Goal: Information Seeking & Learning: Learn about a topic

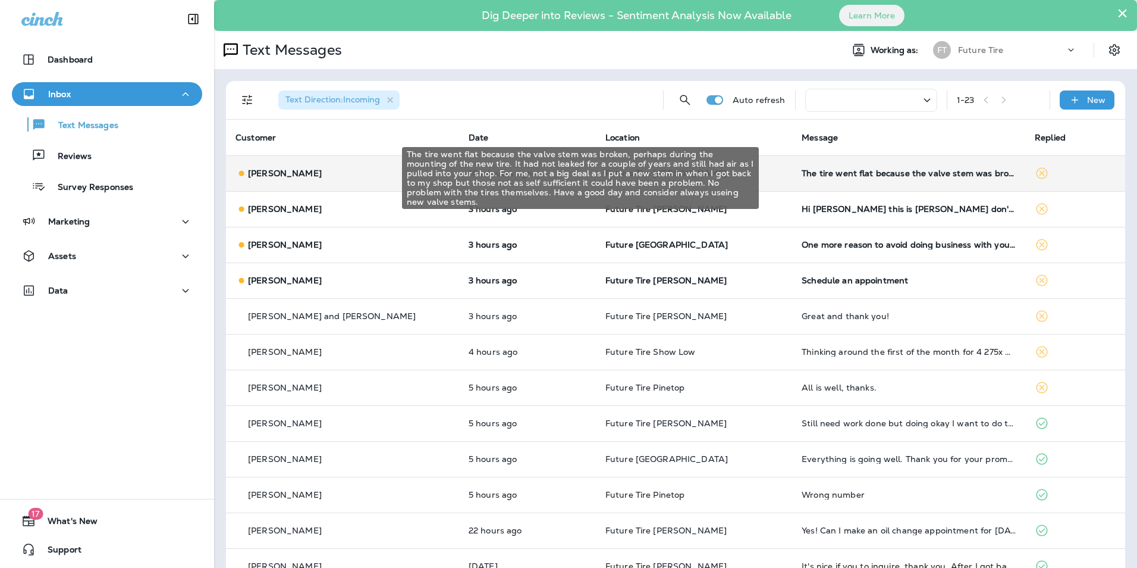
click at [816, 172] on div "The tire went flat because the valve stem was broken, perhaps during the mounti…" at bounding box center [909, 173] width 214 height 10
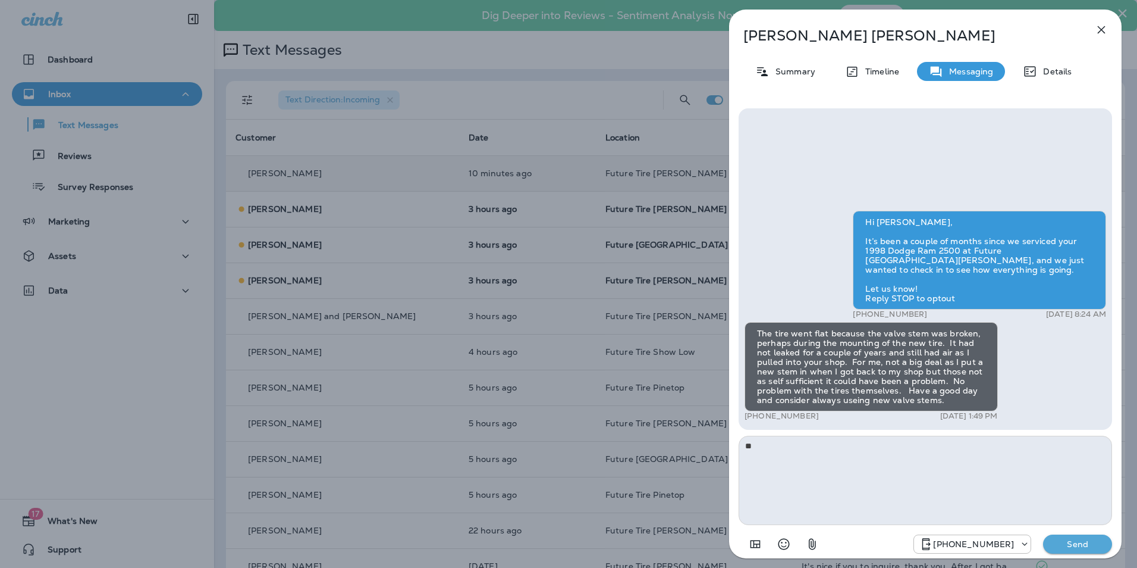
type textarea "*"
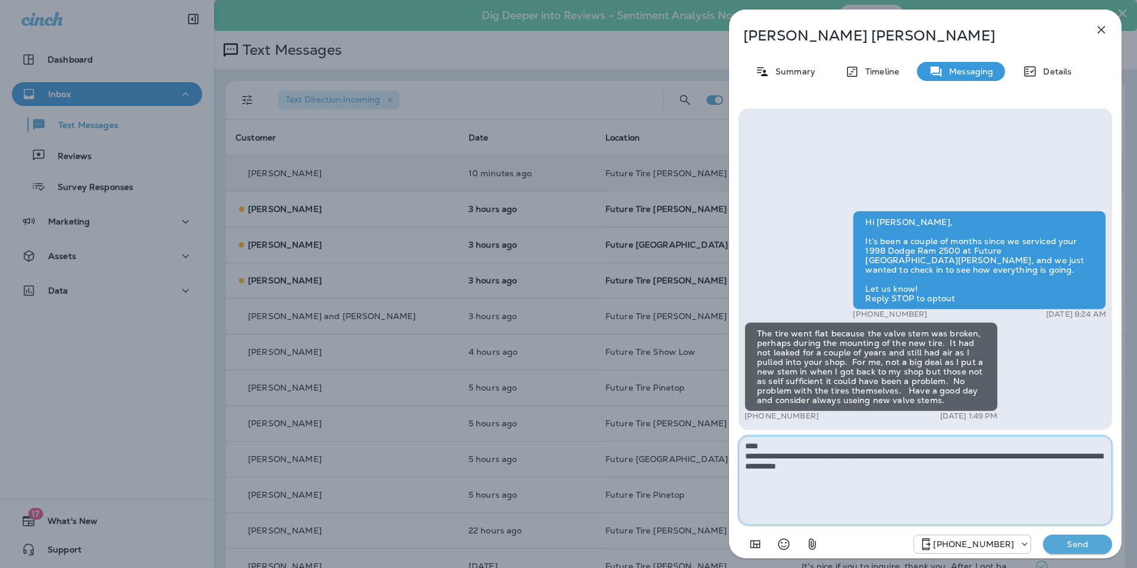
click at [881, 472] on textarea "**********" at bounding box center [926, 479] width 374 height 89
type textarea "**********"
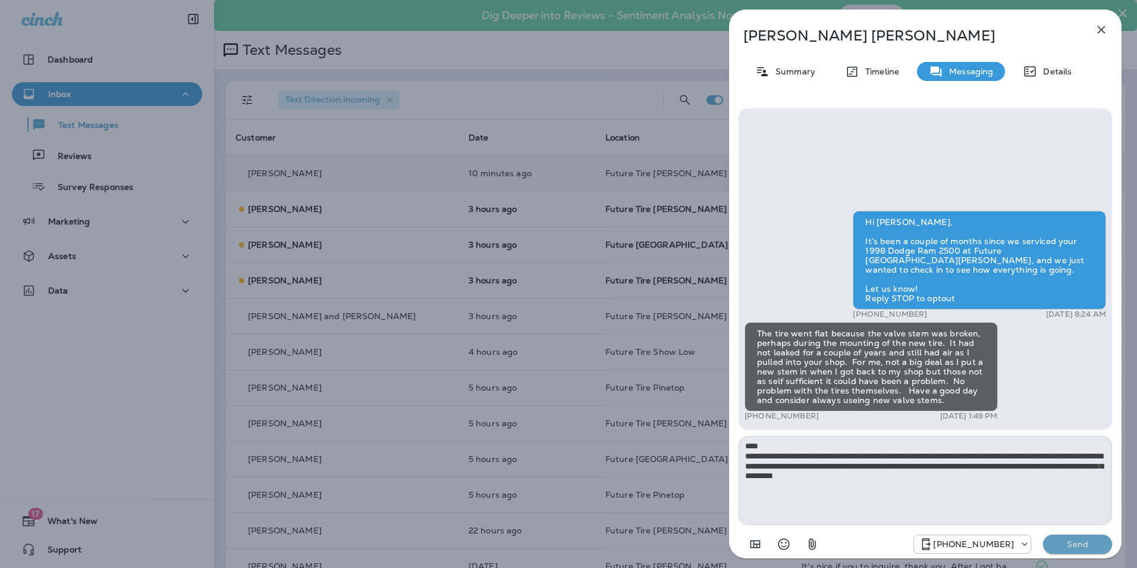
click at [1072, 542] on p "Send" at bounding box center [1078, 543] width 50 height 11
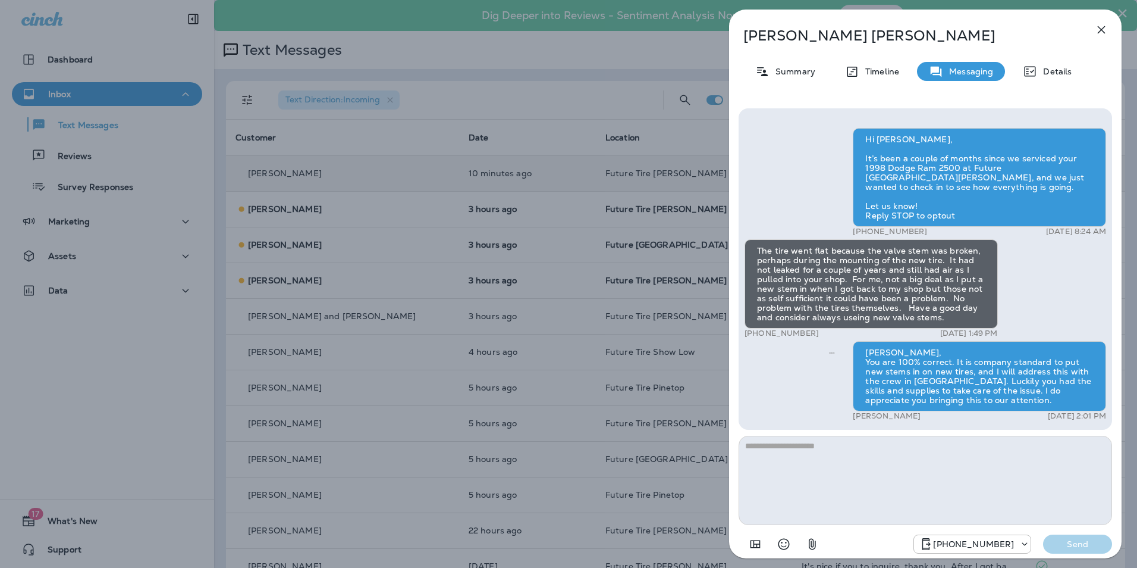
click at [1099, 26] on icon "button" at bounding box center [1102, 30] width 14 height 14
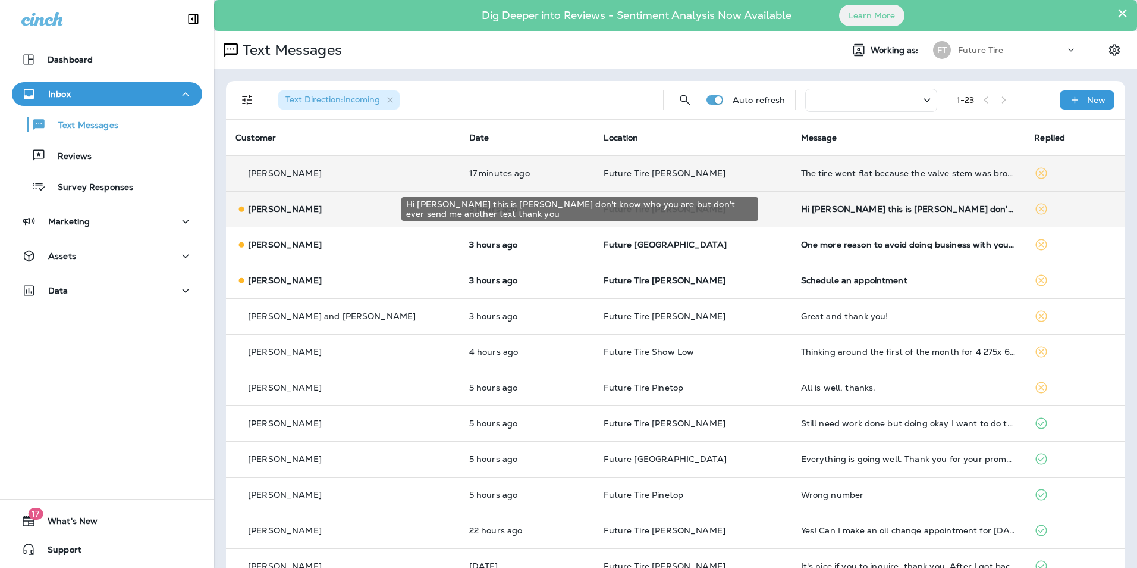
click at [939, 207] on div "Hi [PERSON_NAME] this is [PERSON_NAME] don't know who you are but don't ever se…" at bounding box center [908, 209] width 215 height 10
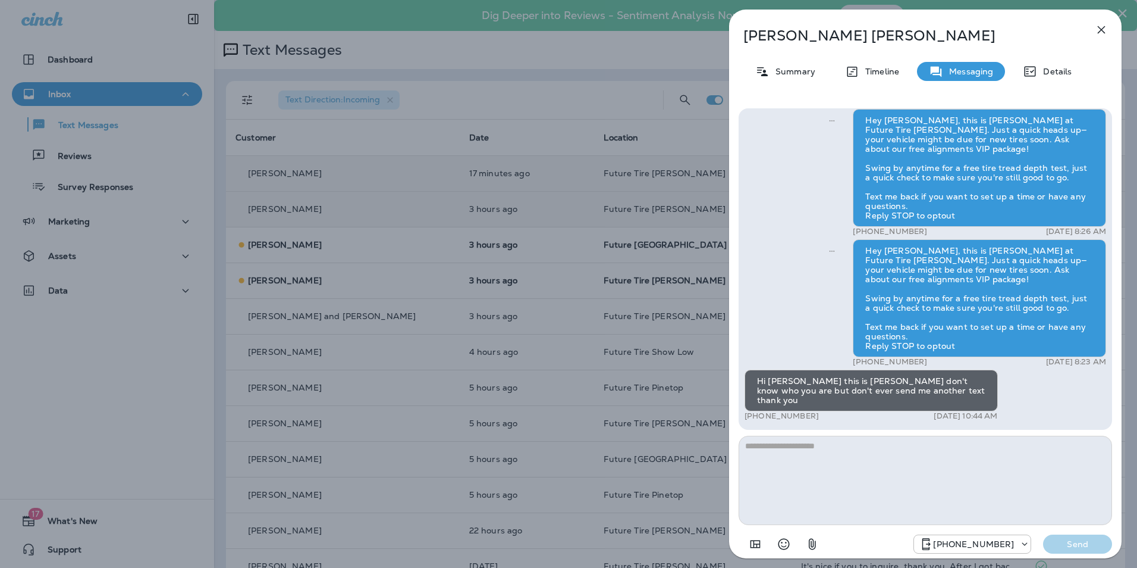
click at [761, 446] on textarea at bounding box center [926, 479] width 374 height 89
drag, startPoint x: 771, startPoint y: 447, endPoint x: 745, endPoint y: 447, distance: 26.2
click at [745, 447] on textarea "****" at bounding box center [926, 479] width 374 height 89
type textarea "**********"
click at [1068, 545] on p "Send" at bounding box center [1078, 543] width 50 height 11
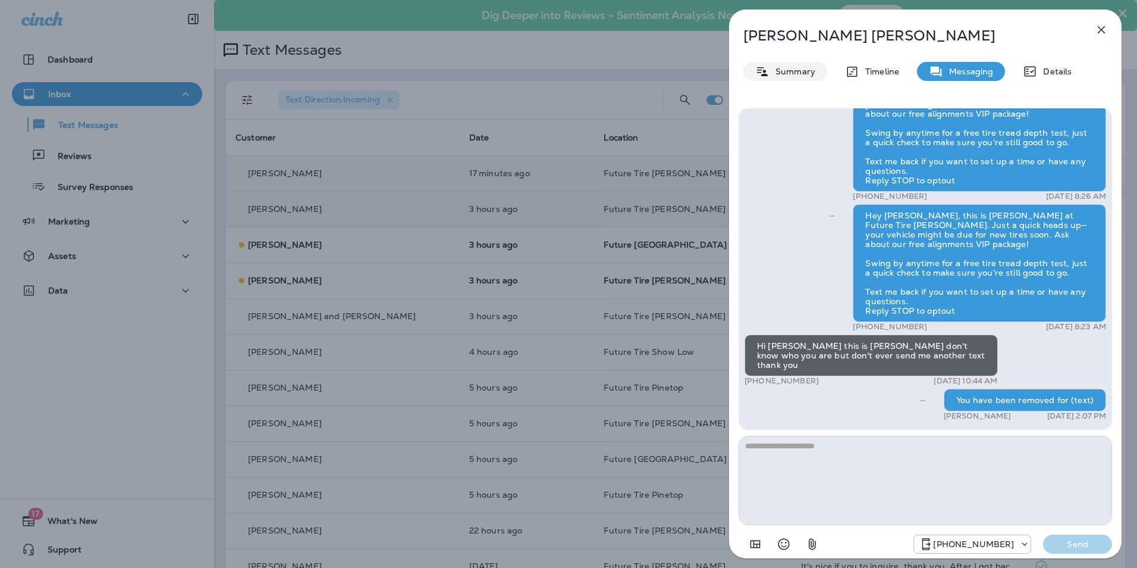
click at [807, 71] on p "Summary" at bounding box center [793, 72] width 46 height 10
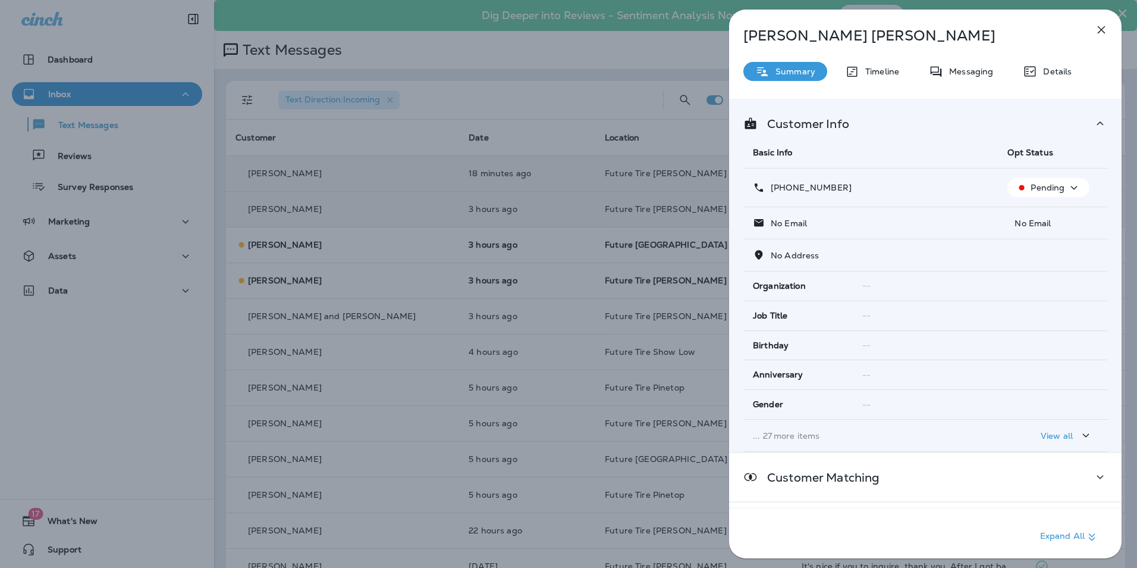
click at [1071, 185] on icon "button" at bounding box center [1074, 187] width 14 height 15
click at [1047, 220] on p "Opt out" at bounding box center [1042, 216] width 32 height 10
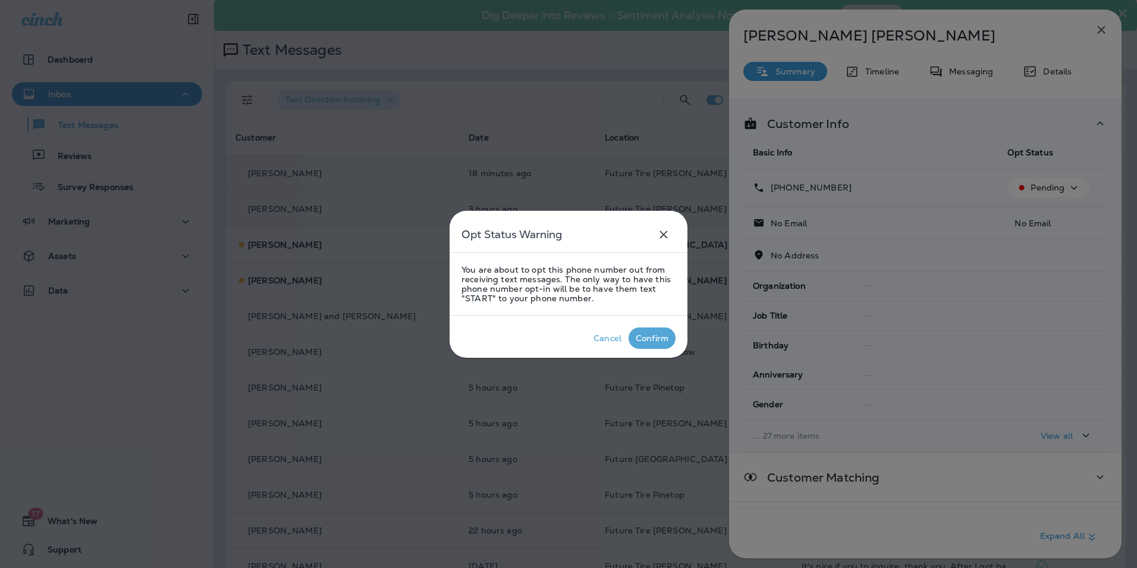
click at [654, 334] on div "Confirm" at bounding box center [652, 338] width 33 height 10
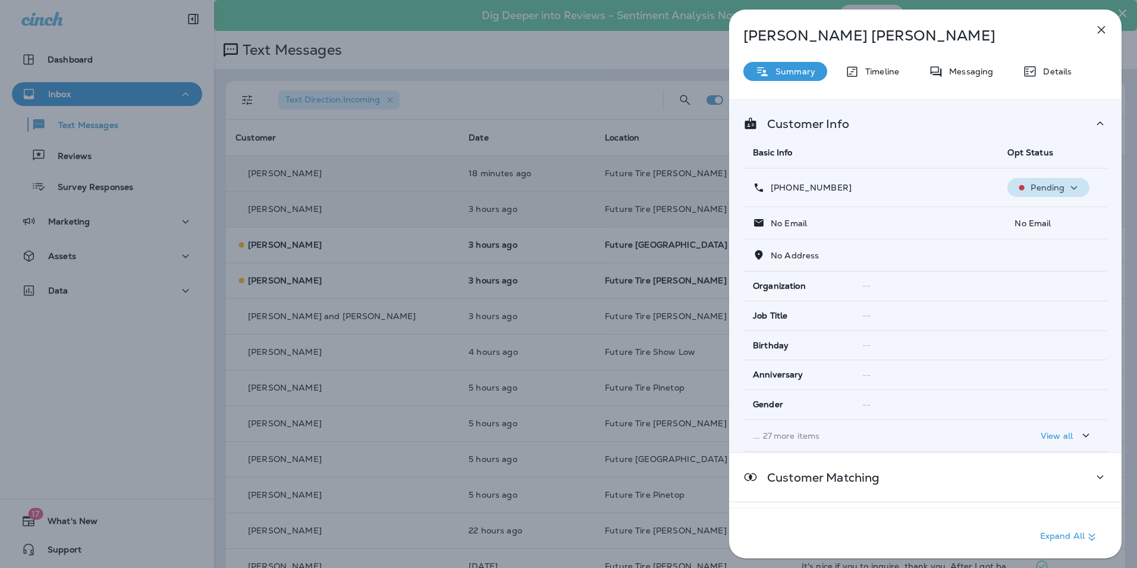
click at [1070, 187] on icon "button" at bounding box center [1074, 187] width 14 height 15
click at [1045, 217] on p "Opt out" at bounding box center [1042, 216] width 32 height 10
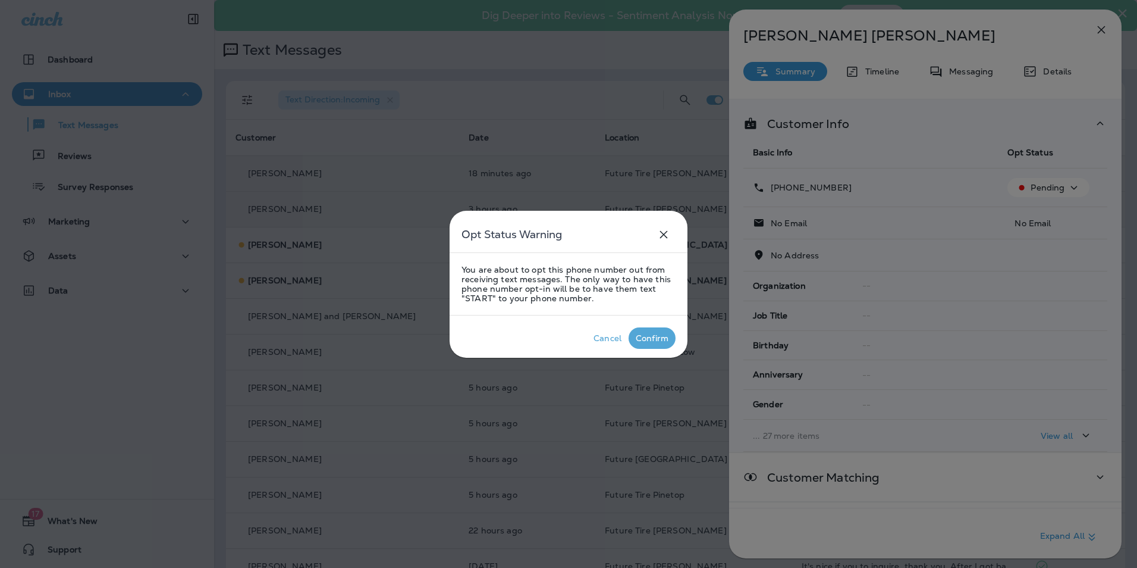
click at [648, 337] on div "Confirm" at bounding box center [652, 338] width 33 height 10
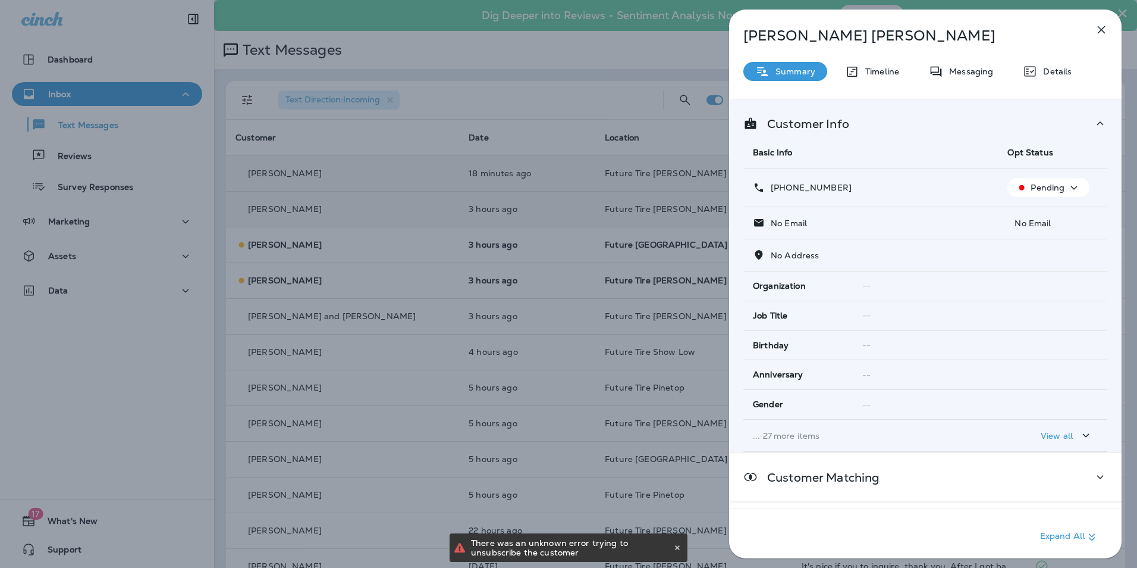
click at [1074, 190] on icon "button" at bounding box center [1074, 187] width 14 height 15
click at [1052, 245] on p "Reset Status" at bounding box center [1053, 245] width 54 height 10
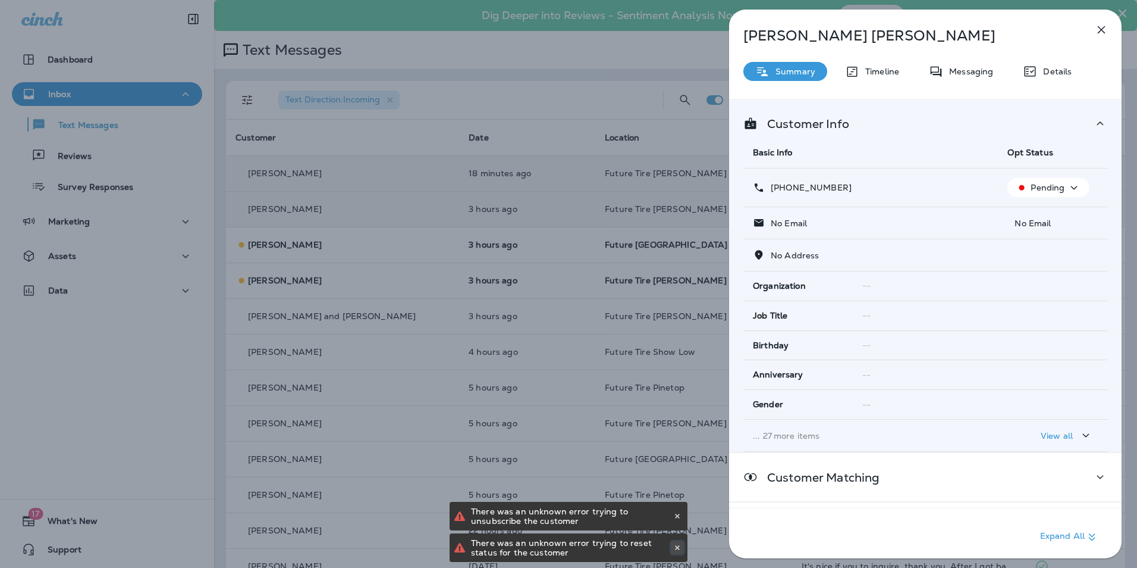
click at [676, 547] on icon at bounding box center [677, 547] width 7 height 7
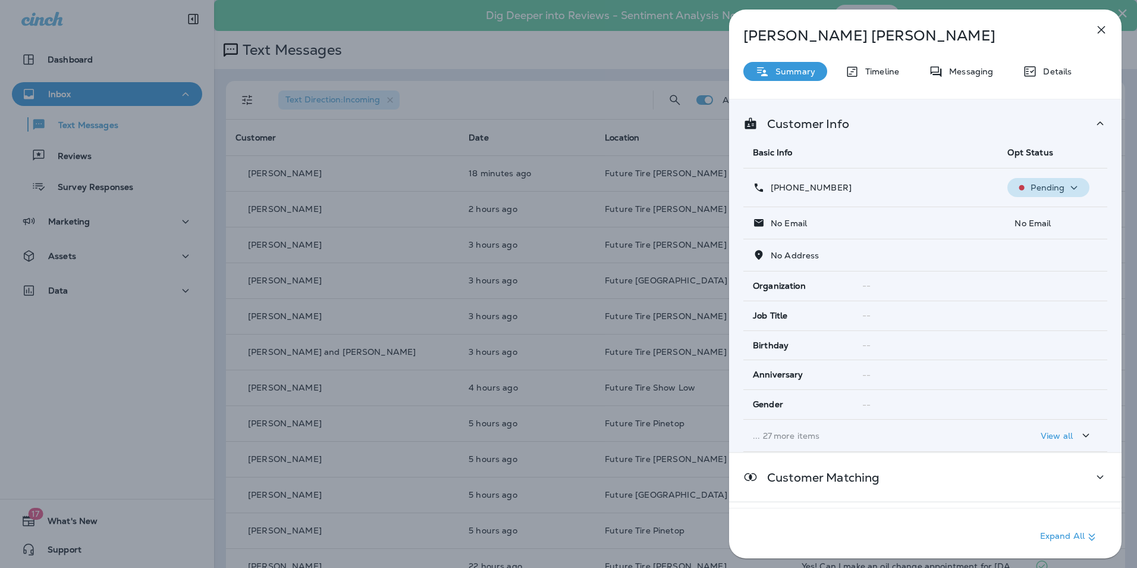
click at [1071, 187] on icon "button" at bounding box center [1074, 188] width 7 height 4
click at [1045, 217] on p "Opt out" at bounding box center [1042, 216] width 32 height 10
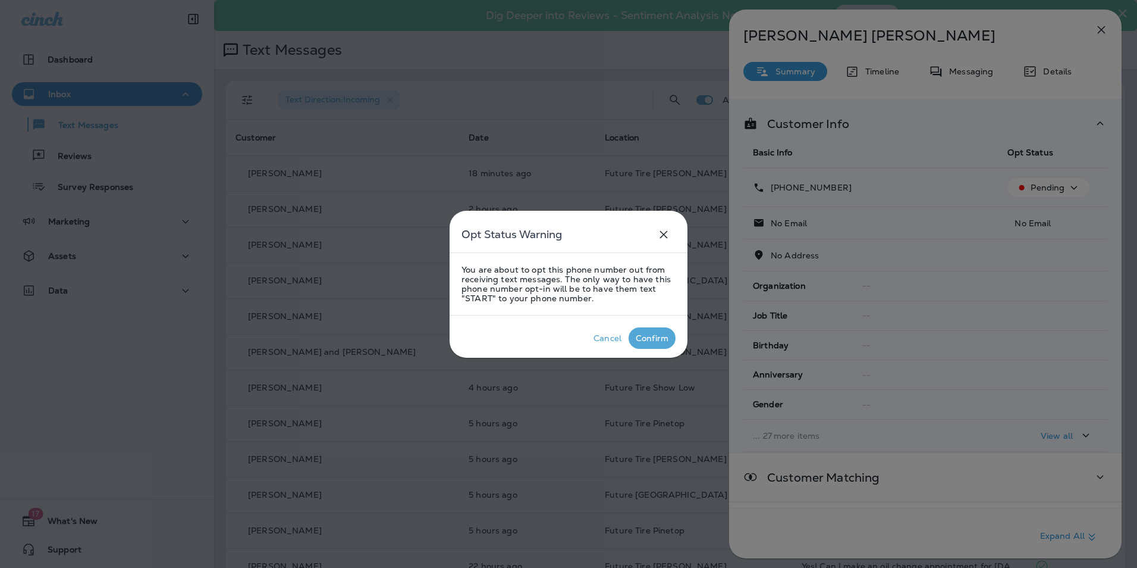
click at [655, 337] on div "Confirm" at bounding box center [652, 338] width 33 height 10
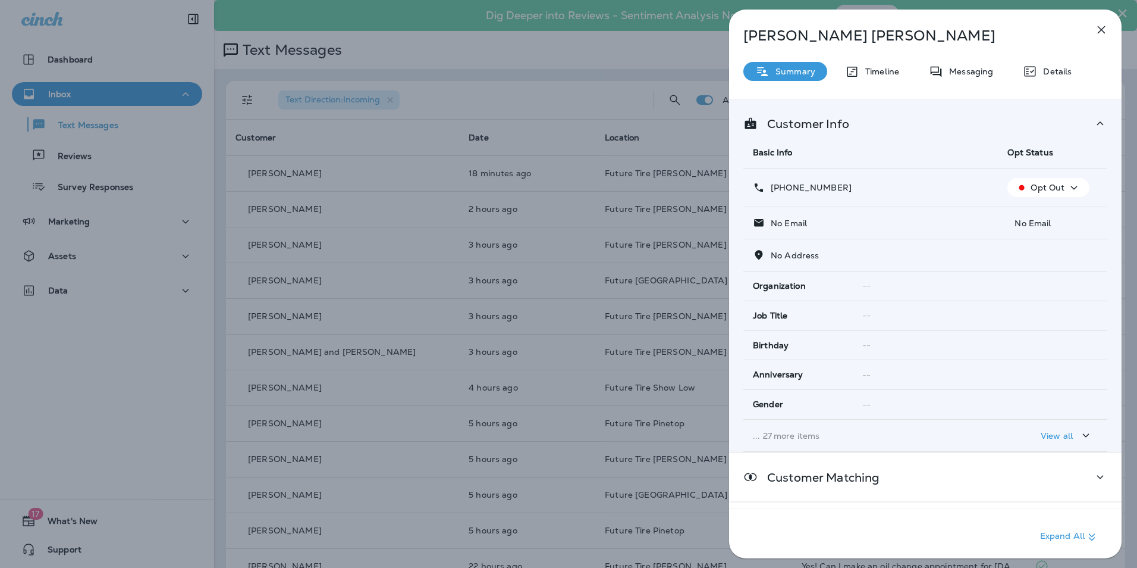
click at [1102, 31] on icon "button" at bounding box center [1102, 30] width 14 height 14
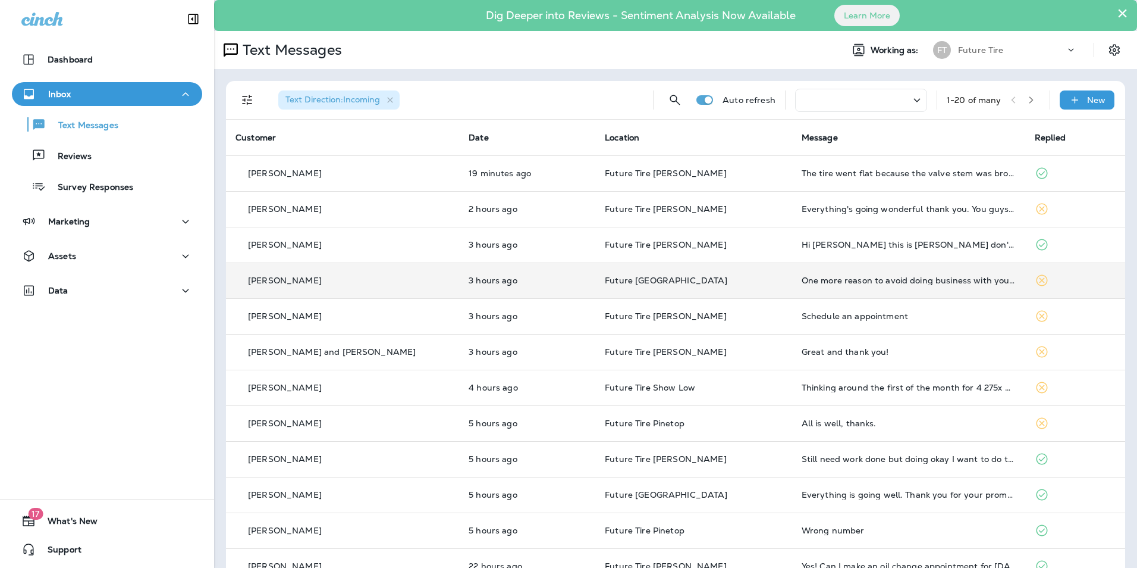
click at [926, 280] on div "One more reason to avoid doing business with you again." at bounding box center [909, 280] width 214 height 10
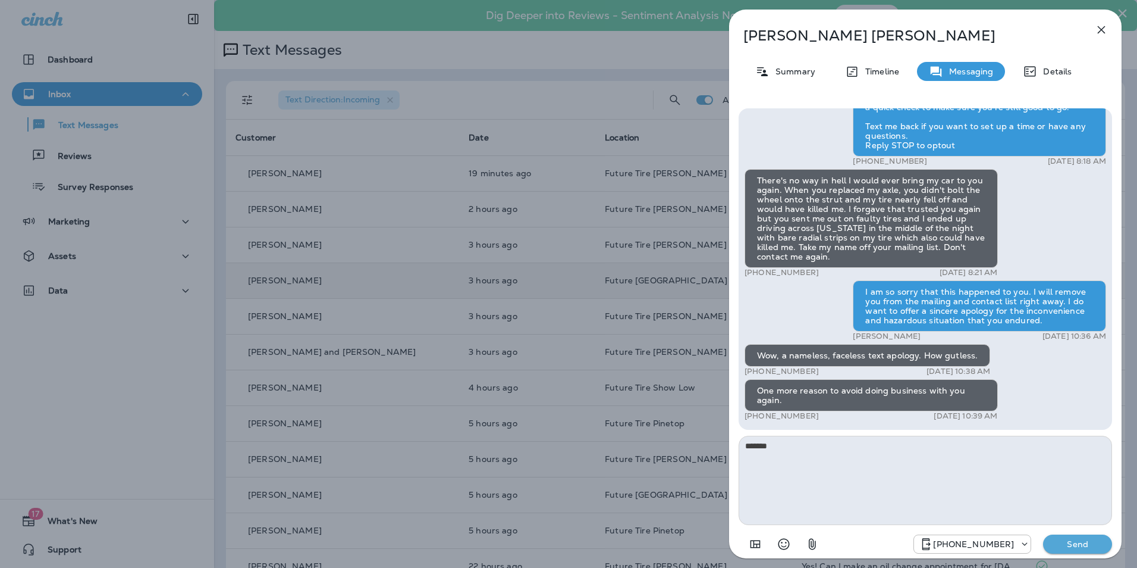
type textarea "********"
drag, startPoint x: 792, startPoint y: 444, endPoint x: 744, endPoint y: 444, distance: 48.8
click at [744, 444] on textarea "********" at bounding box center [926, 479] width 374 height 89
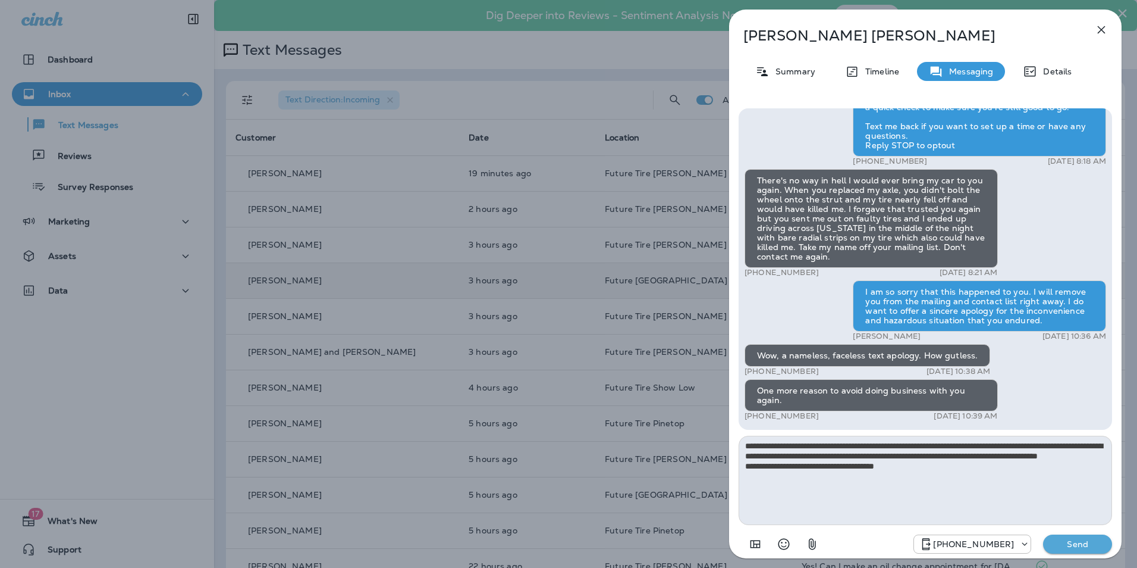
drag, startPoint x: 862, startPoint y: 462, endPoint x: 747, endPoint y: 441, distance: 116.6
click at [747, 441] on textarea "**********" at bounding box center [926, 479] width 374 height 89
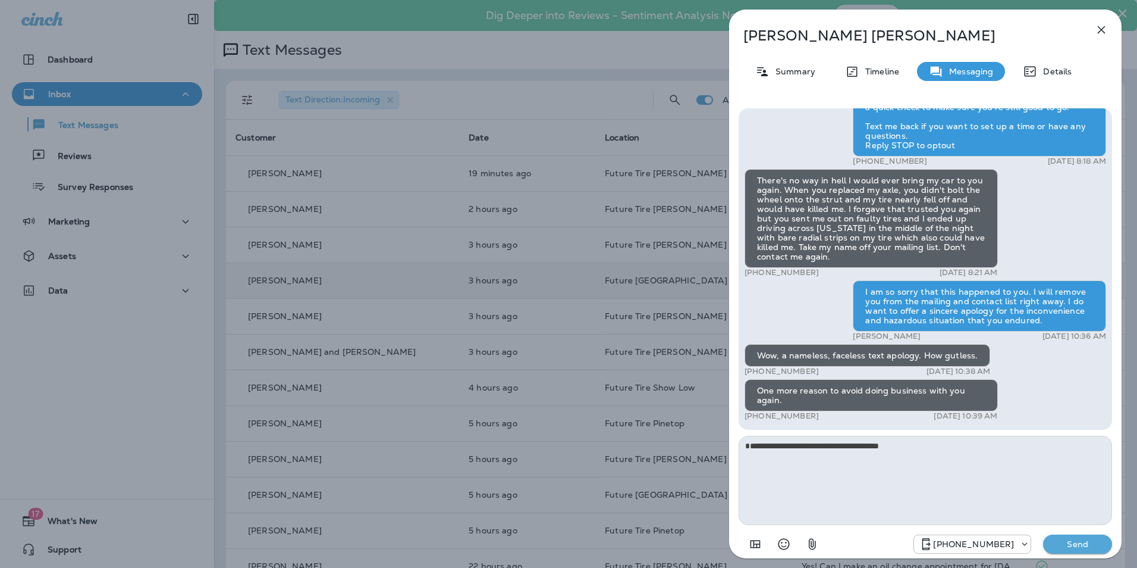
type textarea "**********"
click at [1077, 543] on p "Send" at bounding box center [1078, 543] width 50 height 11
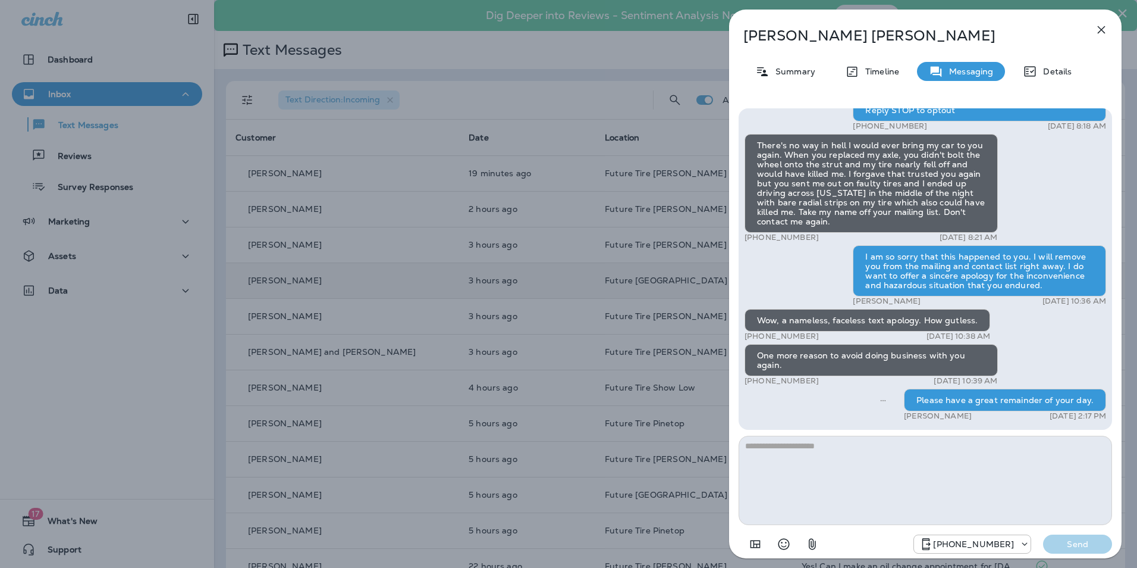
click at [1096, 29] on icon "button" at bounding box center [1102, 30] width 14 height 14
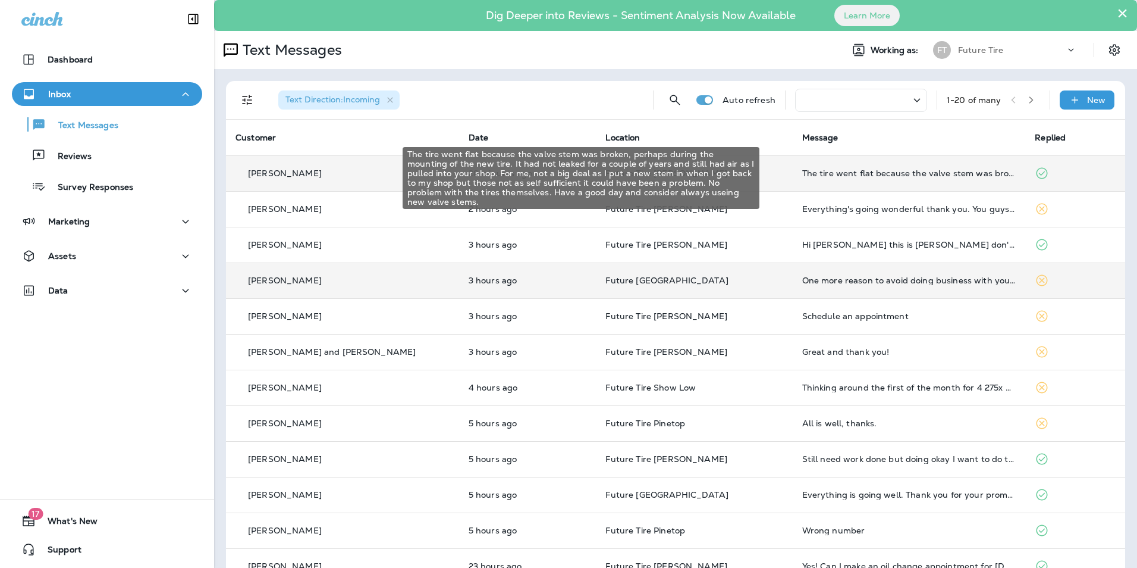
click at [901, 173] on div "The tire went flat because the valve stem was broken, perhaps during the mounti…" at bounding box center [910, 173] width 214 height 10
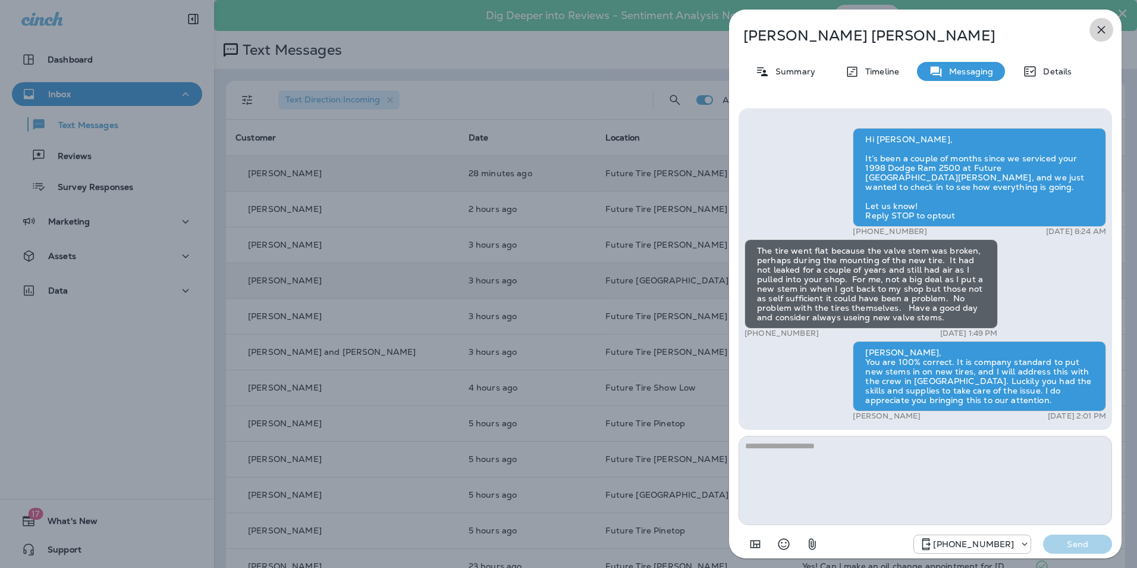
click at [1104, 27] on icon "button" at bounding box center [1102, 30] width 14 height 14
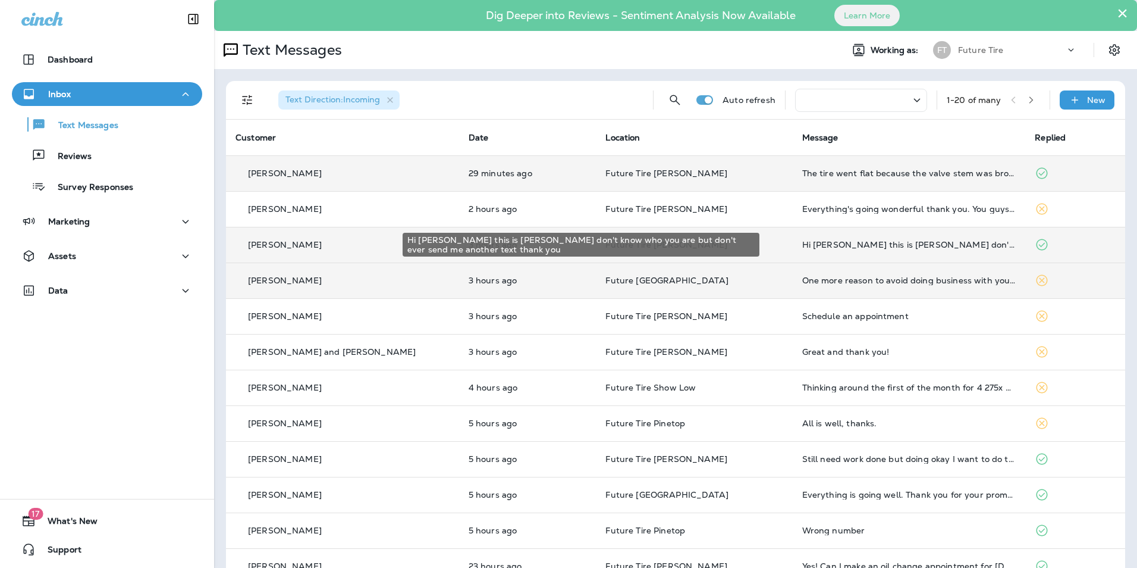
click at [822, 240] on div "Hi [PERSON_NAME] this is [PERSON_NAME] don't know who you are but don't ever se…" at bounding box center [910, 245] width 214 height 10
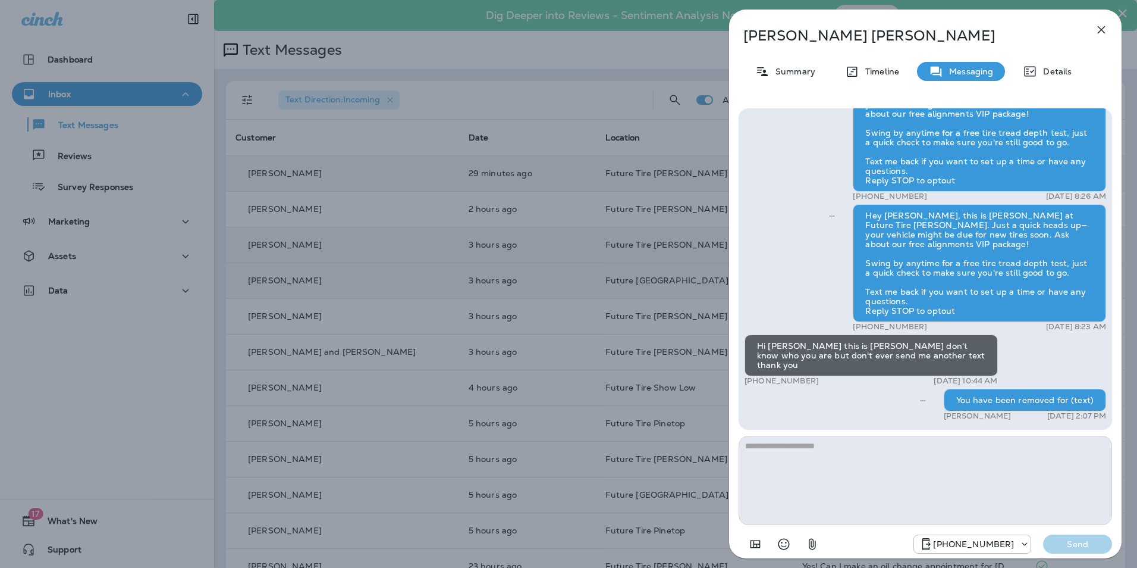
click at [1099, 33] on icon "button" at bounding box center [1102, 30] width 8 height 8
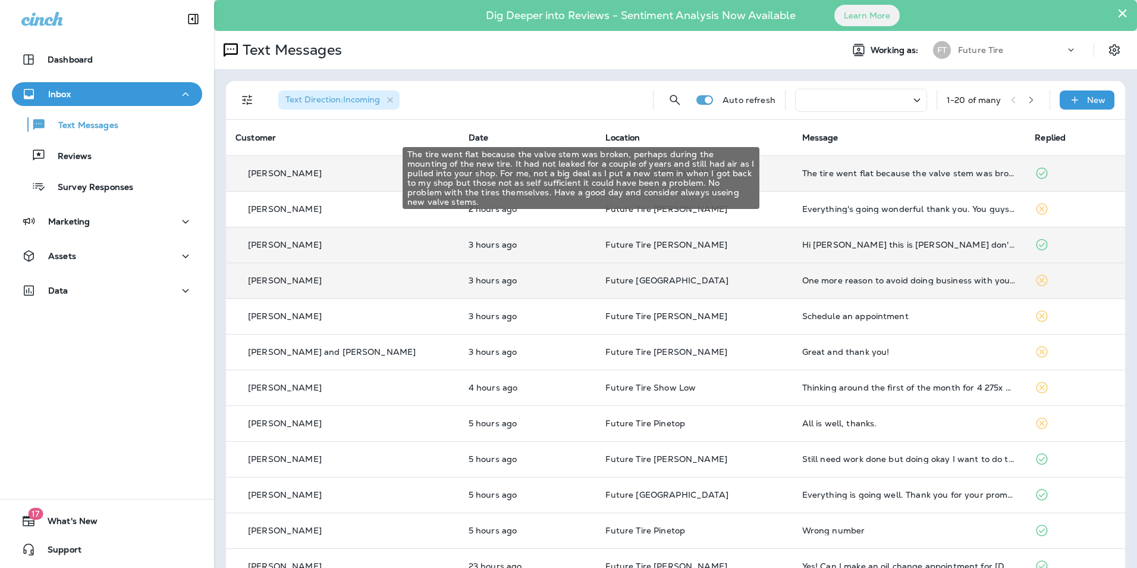
click at [867, 173] on div "The tire went flat because the valve stem was broken, perhaps during the mounti…" at bounding box center [910, 173] width 214 height 10
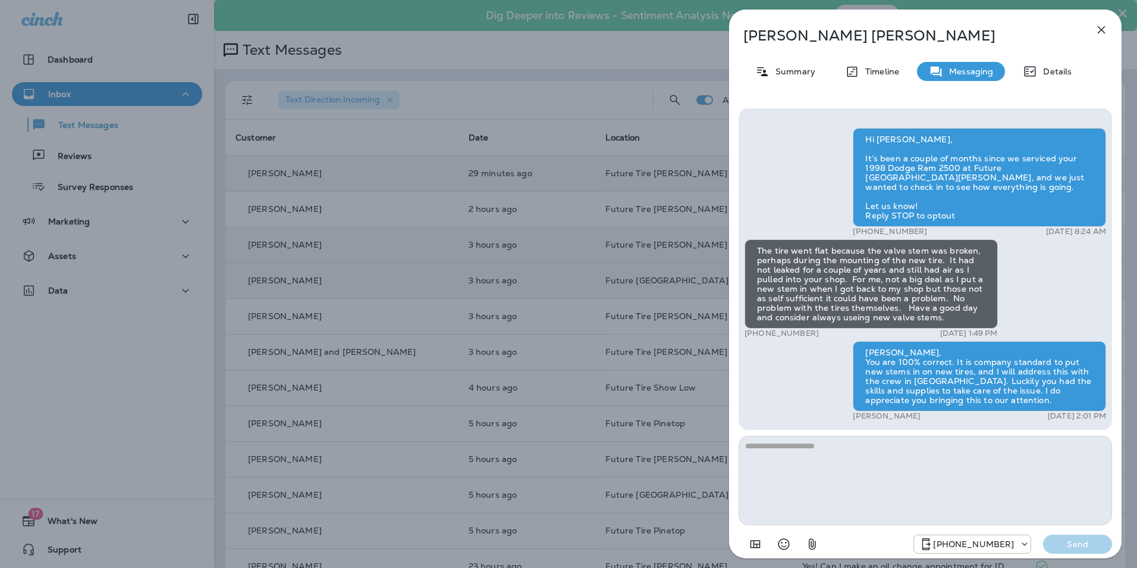
click at [1104, 27] on icon "button" at bounding box center [1102, 30] width 8 height 8
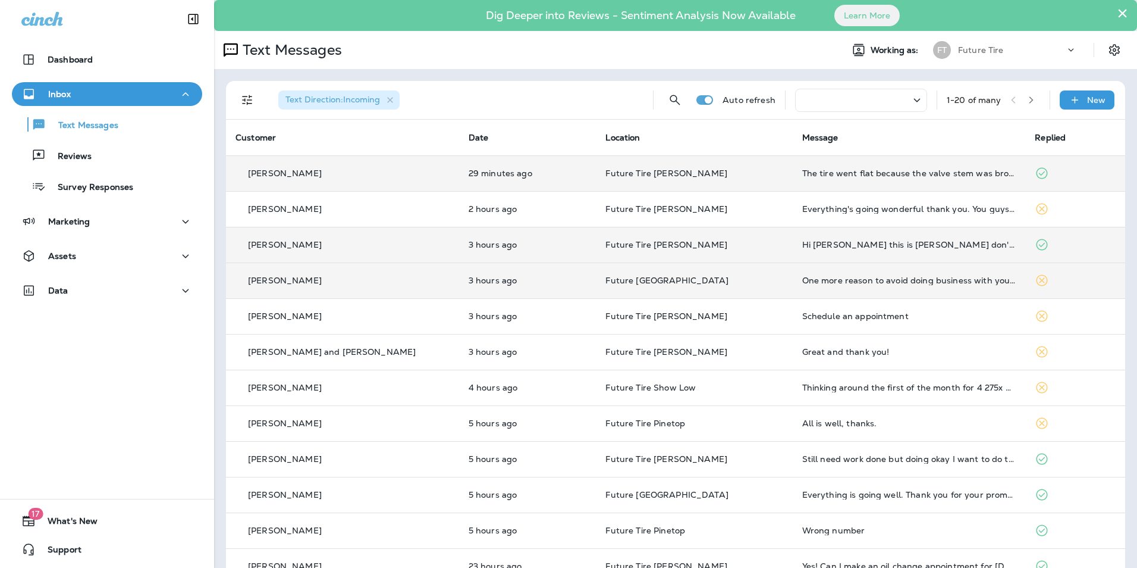
click at [916, 280] on div "One more reason to avoid doing business with you again." at bounding box center [910, 280] width 214 height 10
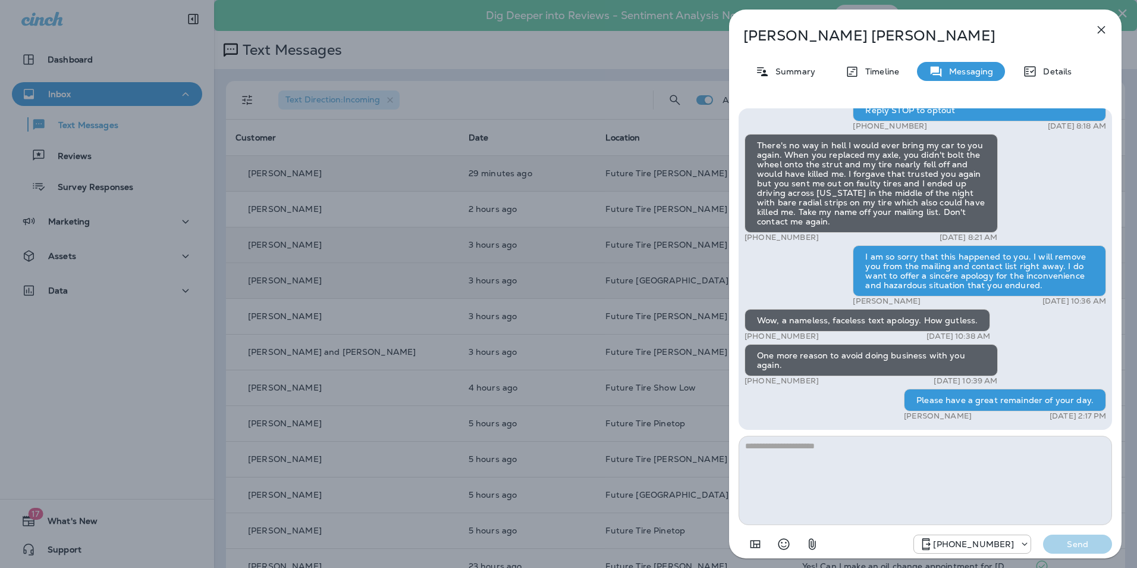
click at [1102, 30] on icon "button" at bounding box center [1102, 30] width 8 height 8
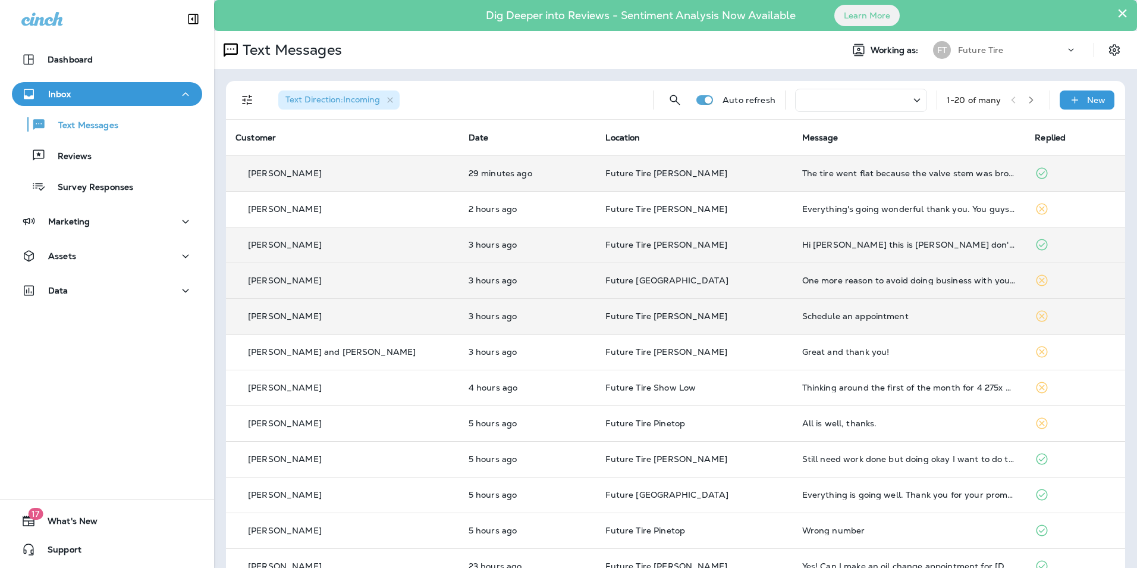
click at [837, 313] on div "Schedule an appointment" at bounding box center [910, 316] width 214 height 10
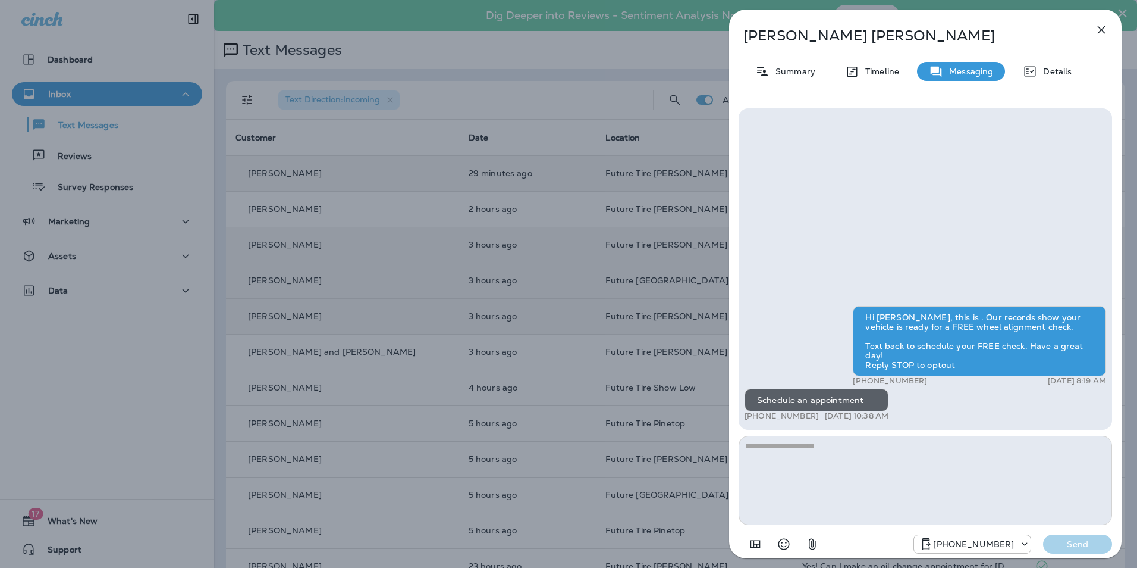
click at [1101, 28] on icon "button" at bounding box center [1102, 30] width 14 height 14
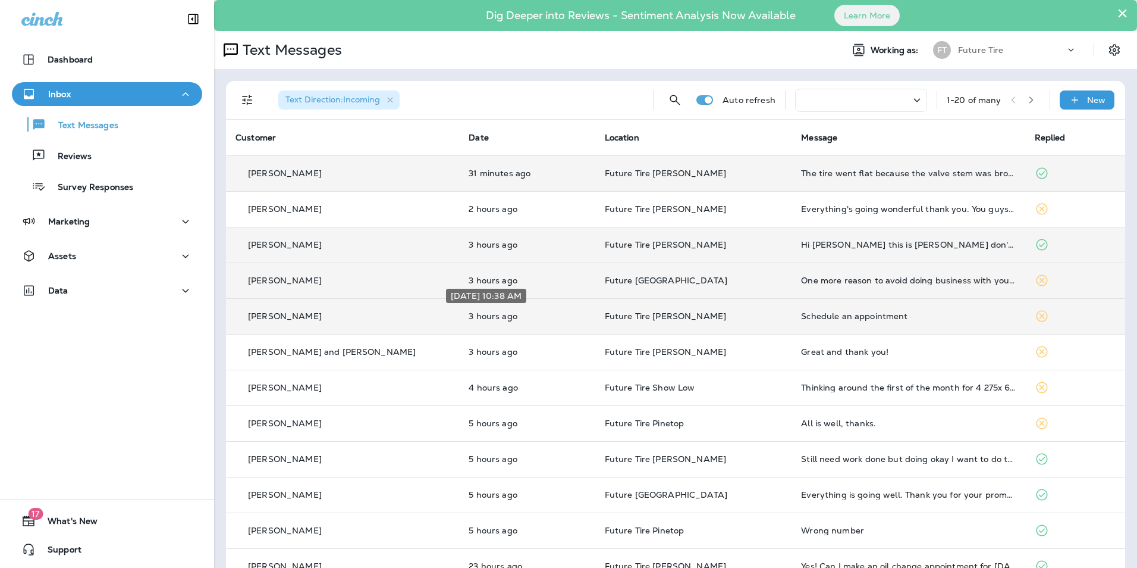
click at [566, 320] on p "3 hours ago" at bounding box center [527, 316] width 117 height 10
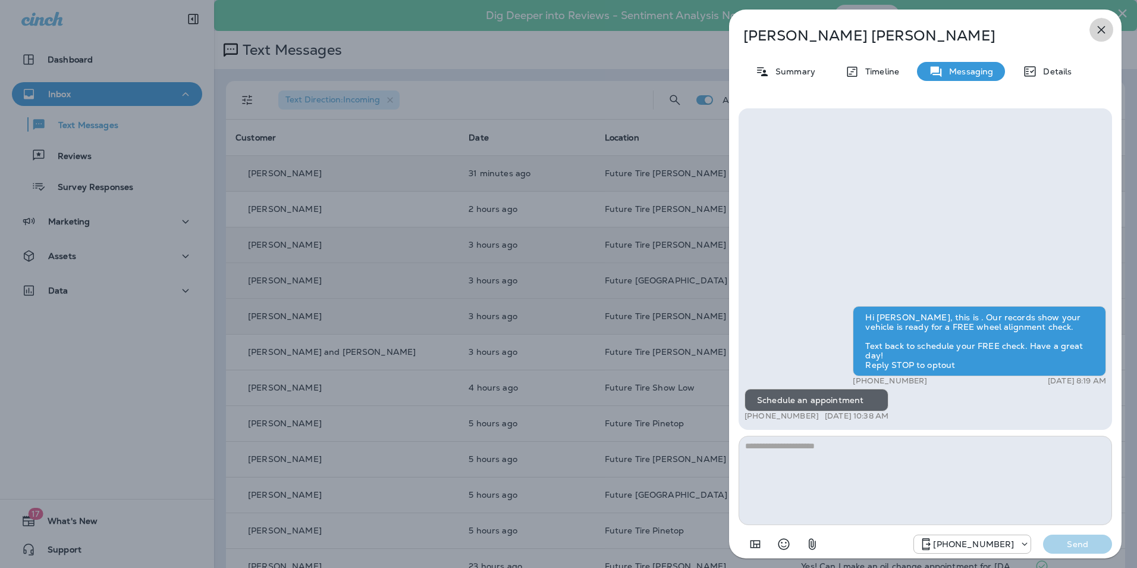
click at [1098, 28] on icon "button" at bounding box center [1102, 30] width 14 height 14
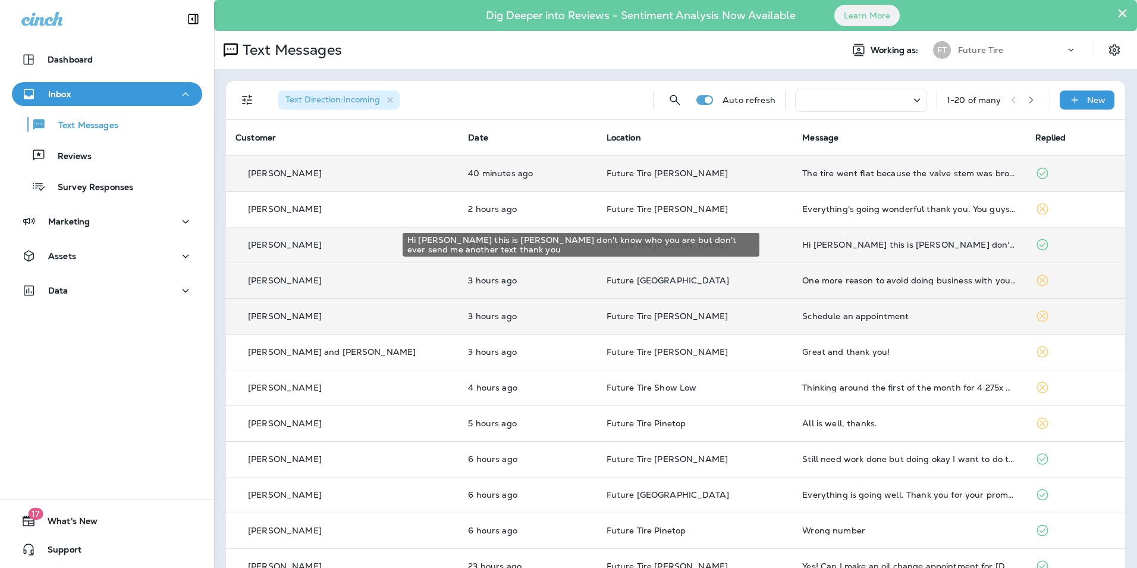
click at [856, 243] on div "Hi [PERSON_NAME] this is [PERSON_NAME] don't know who you are but don't ever se…" at bounding box center [910, 245] width 214 height 10
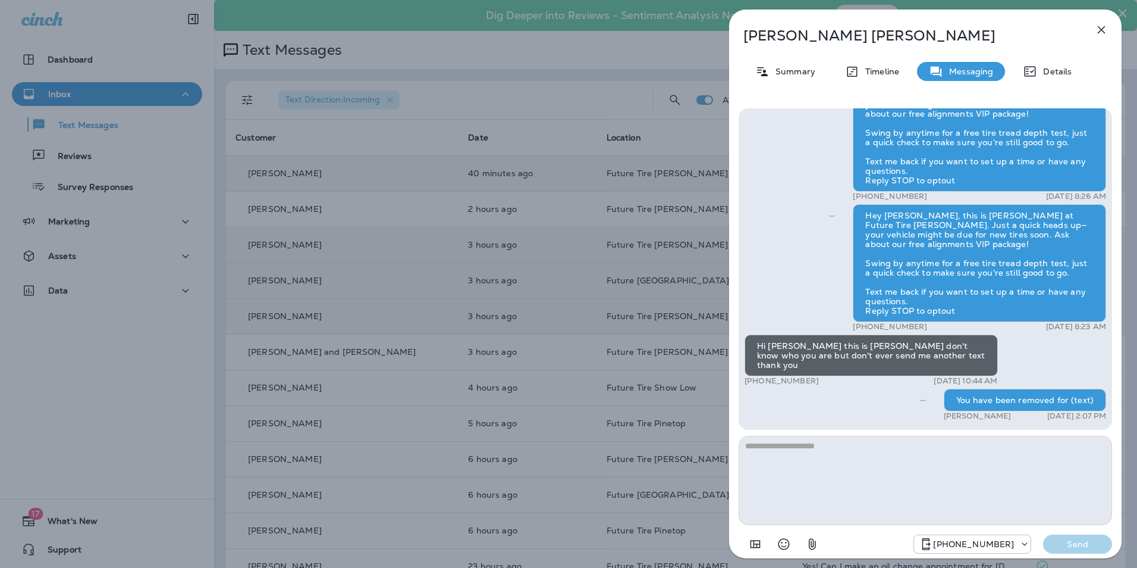
click at [1099, 30] on icon "button" at bounding box center [1102, 30] width 14 height 14
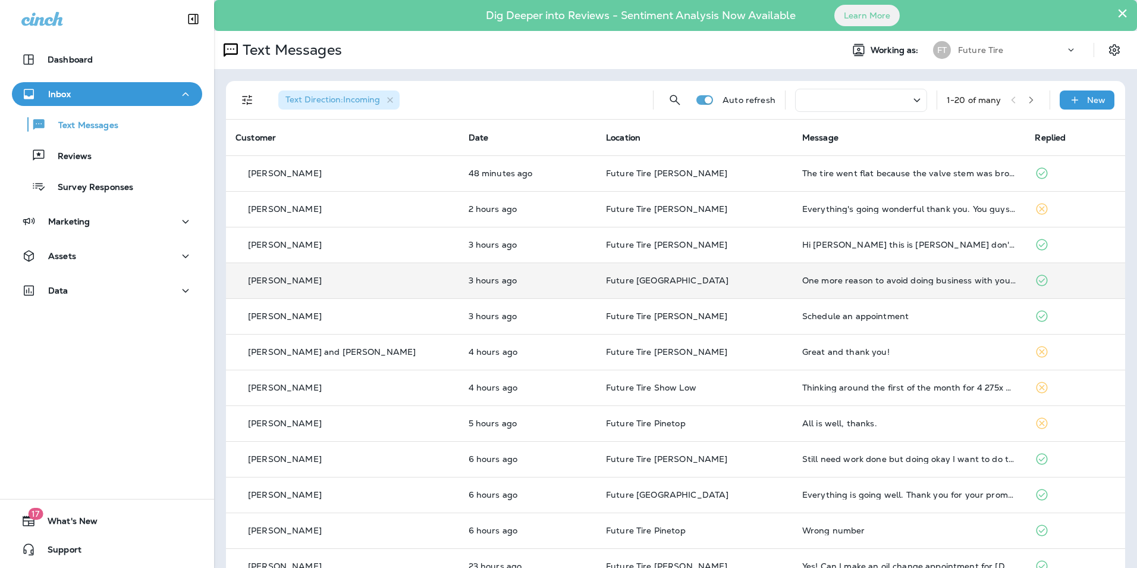
click at [856, 279] on div "One more reason to avoid doing business with you again." at bounding box center [910, 280] width 214 height 10
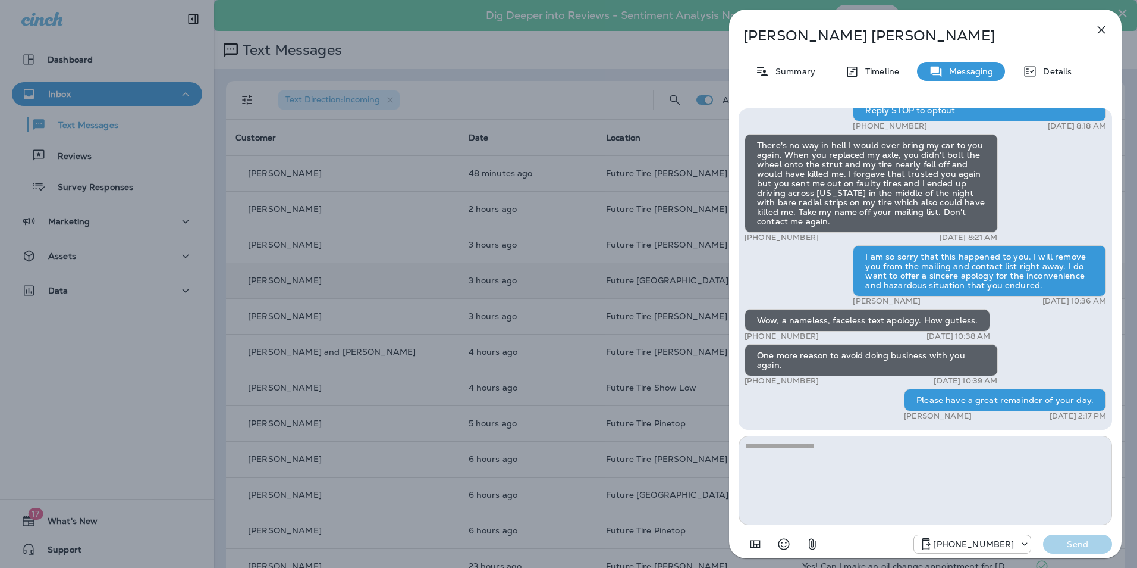
click at [1098, 30] on icon "button" at bounding box center [1102, 30] width 14 height 14
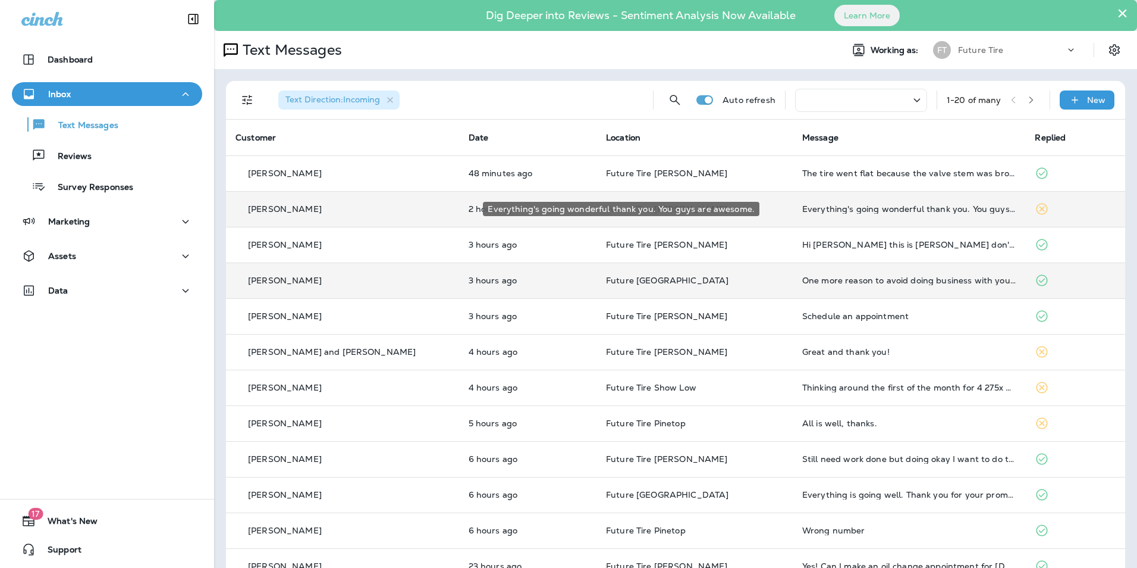
click at [850, 209] on div "Everything's going wonderful thank you. You guys are awesome." at bounding box center [910, 209] width 214 height 10
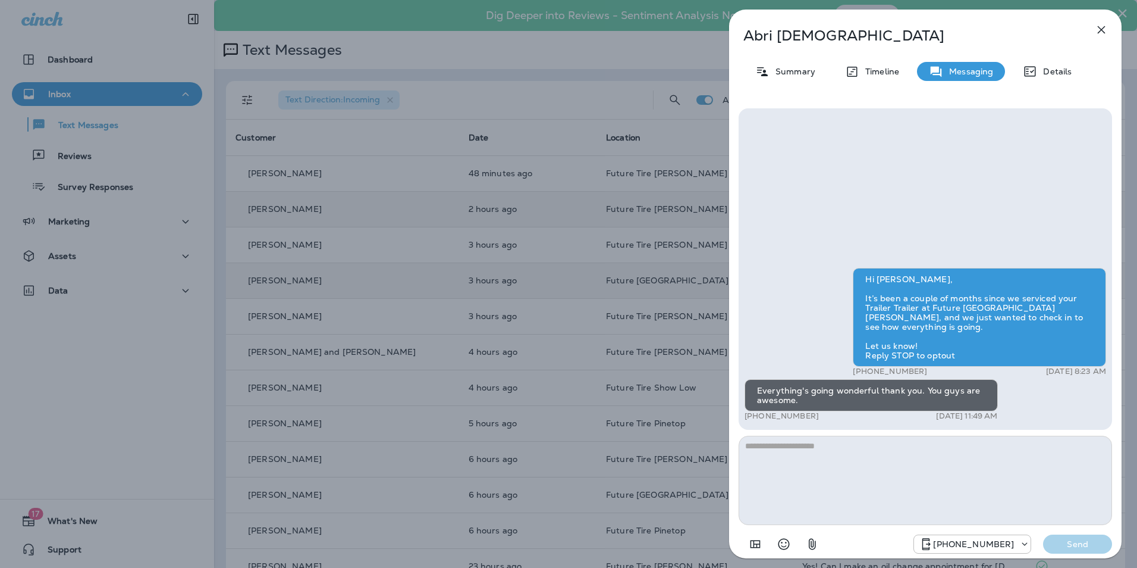
click at [1102, 30] on icon "button" at bounding box center [1102, 30] width 8 height 8
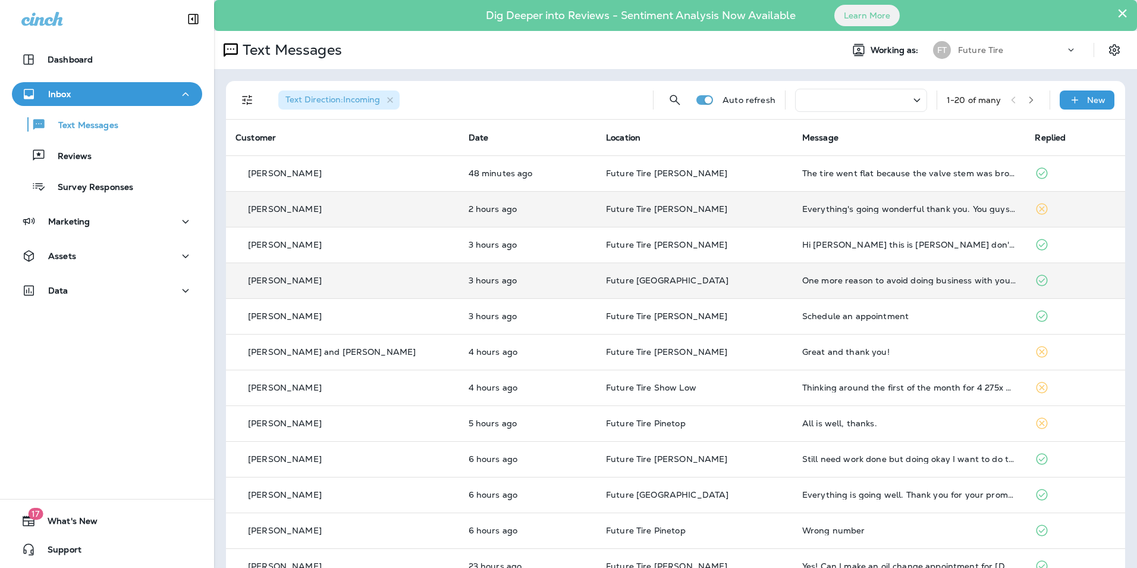
click at [679, 47] on div "Text Messages" at bounding box center [523, 50] width 619 height 24
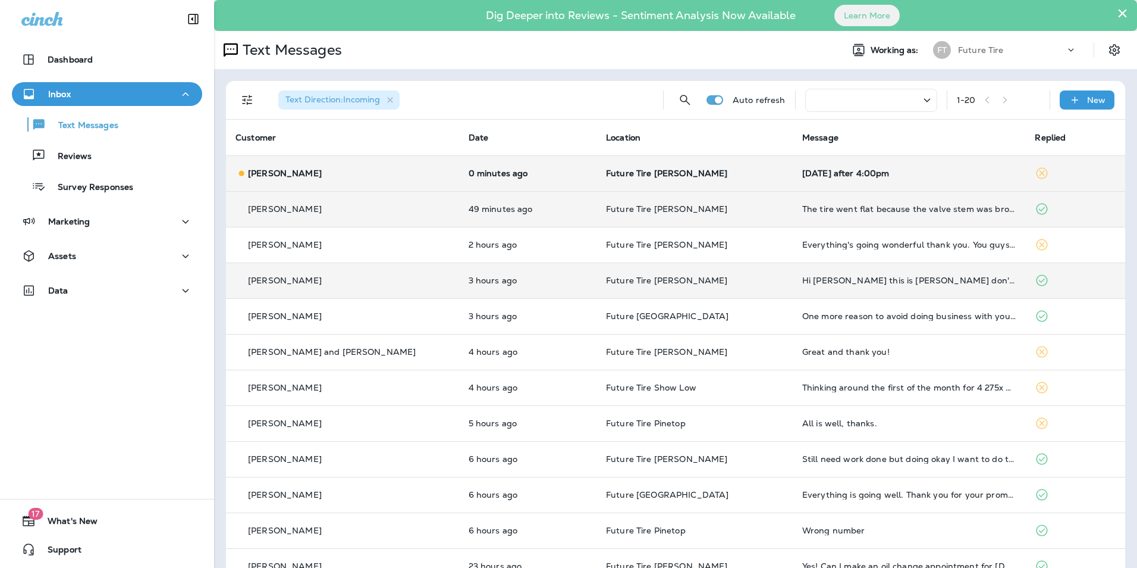
click at [809, 171] on div "Friday after 4:00pm" at bounding box center [910, 173] width 214 height 10
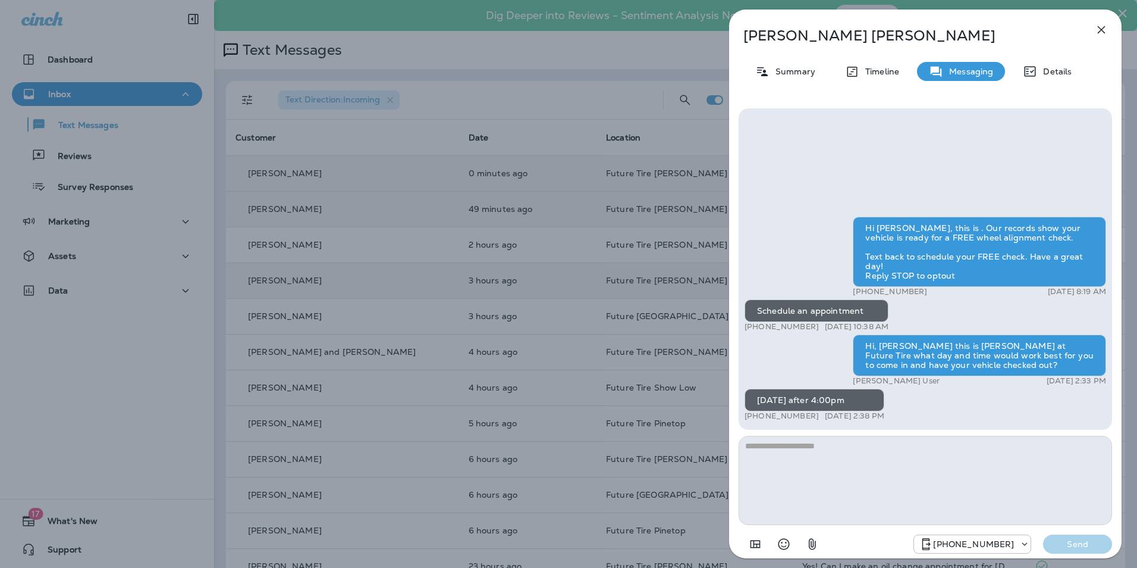
click at [1101, 28] on icon "button" at bounding box center [1102, 30] width 8 height 8
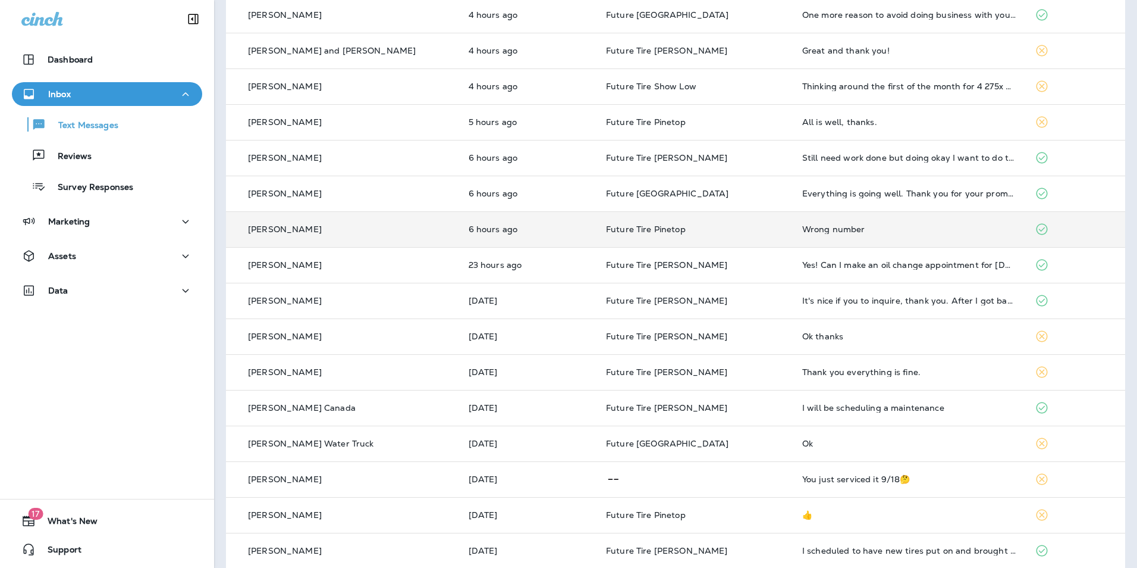
scroll to position [314, 0]
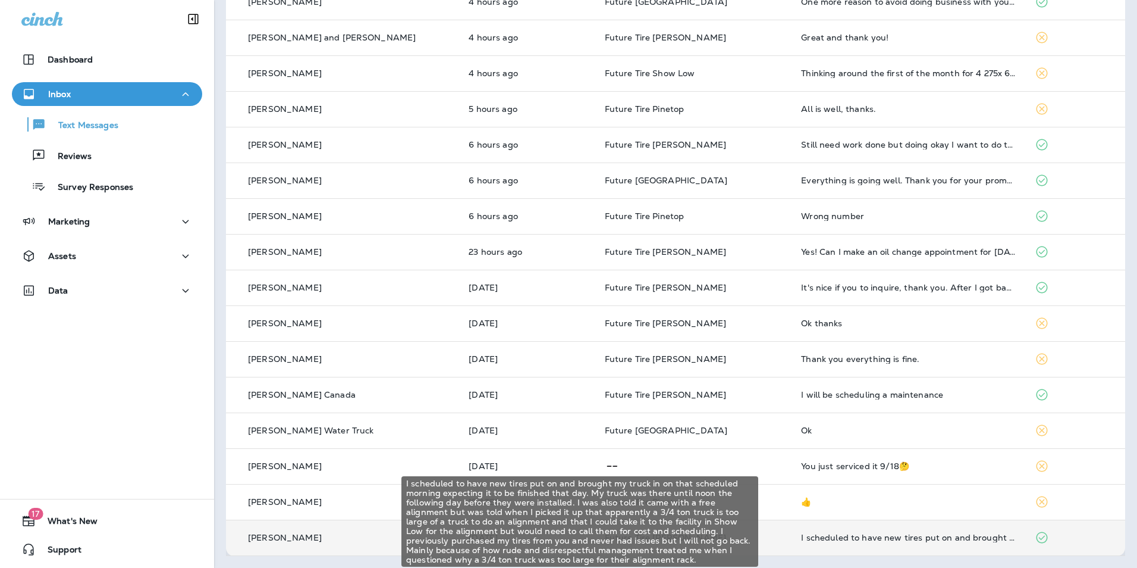
click at [828, 535] on div "I scheduled to have new tires put on and brought my truck in on that scheduled …" at bounding box center [908, 537] width 214 height 10
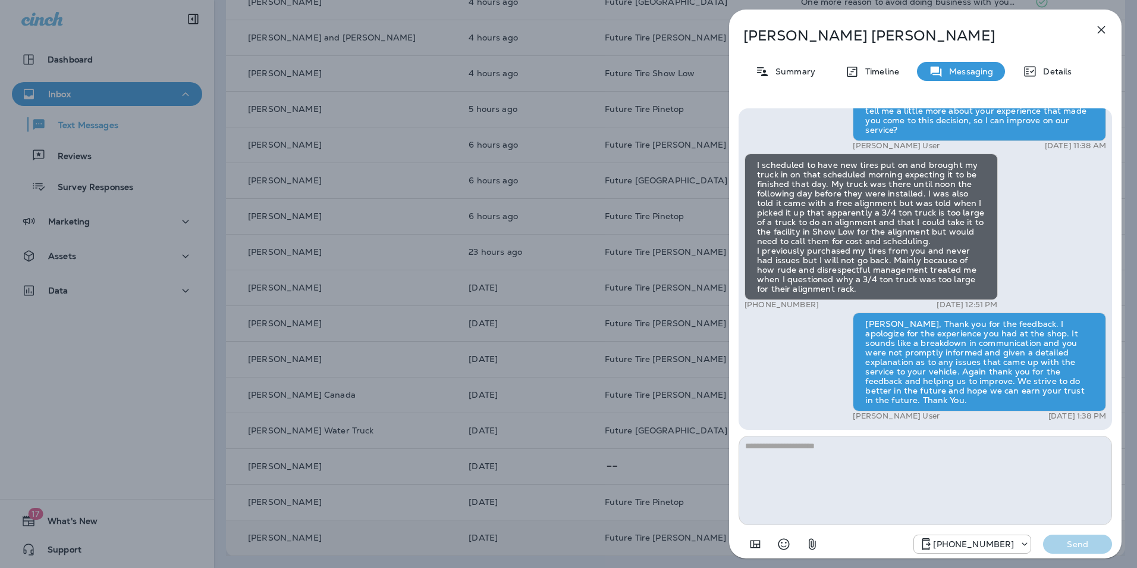
click at [677, 467] on div "Tim Westover Summary Timeline Messaging Details Hi Tim, We haven’t seen you at …" at bounding box center [568, 284] width 1137 height 568
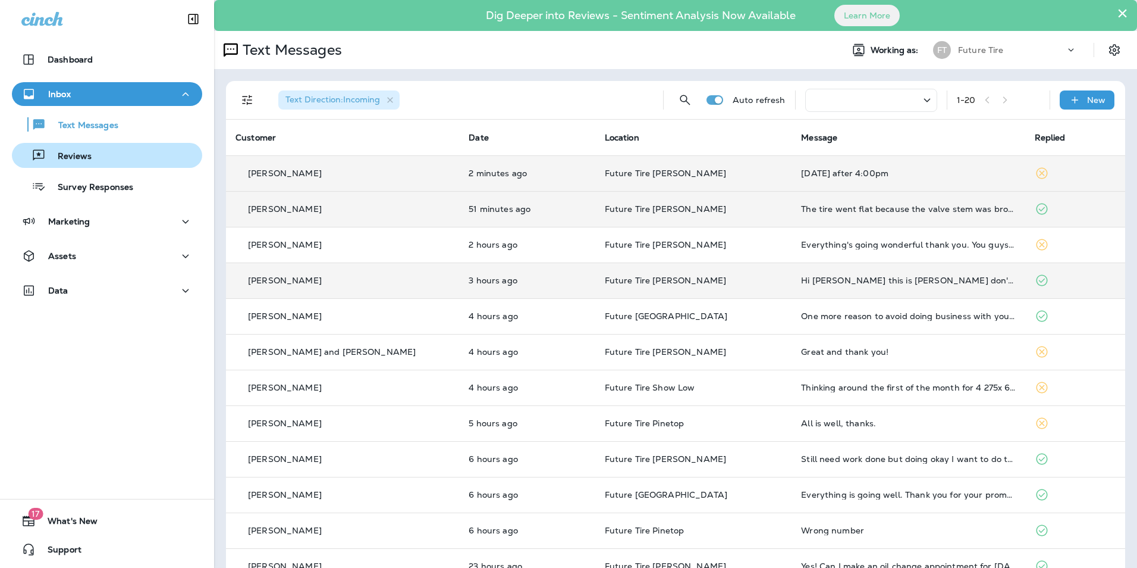
click at [69, 153] on p "Reviews" at bounding box center [69, 156] width 46 height 11
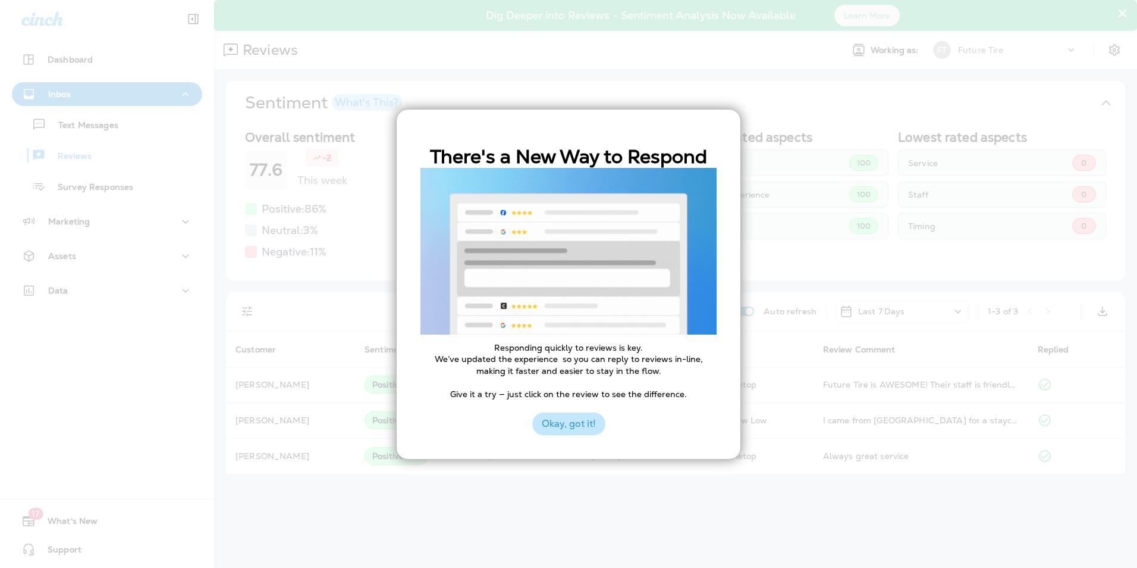
click at [560, 427] on button "Okay, got it!" at bounding box center [568, 423] width 73 height 23
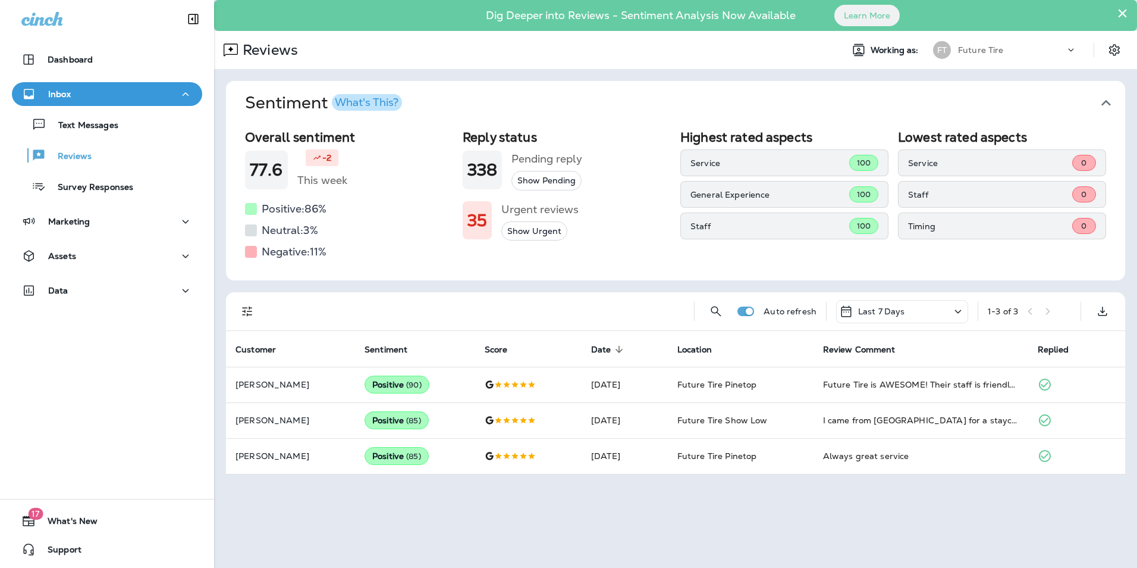
click at [532, 233] on button "Show Urgent" at bounding box center [535, 231] width 66 height 20
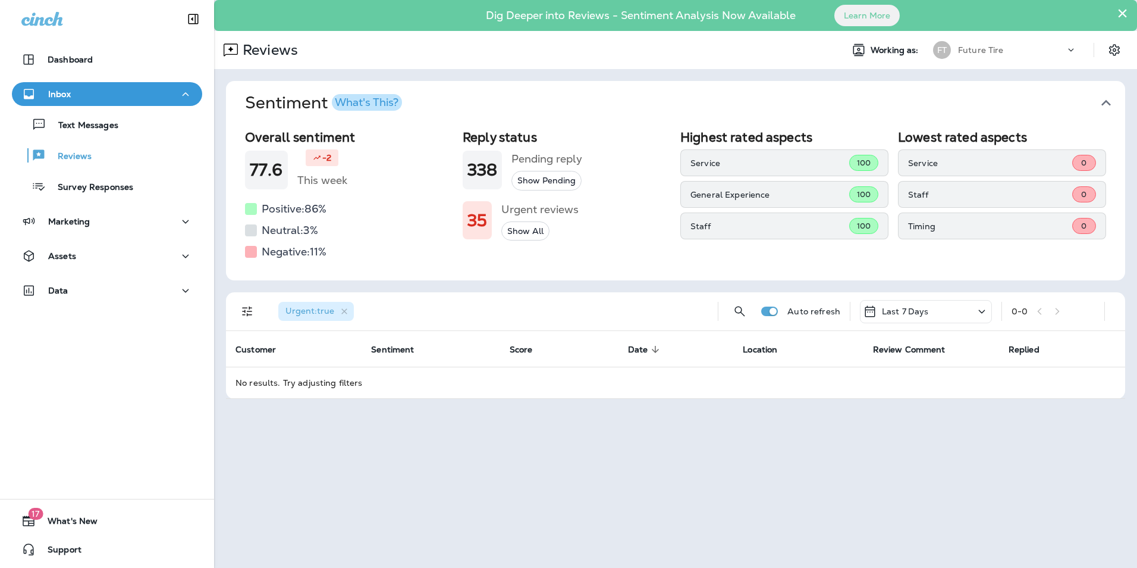
click at [532, 233] on button "Show All" at bounding box center [526, 231] width 48 height 20
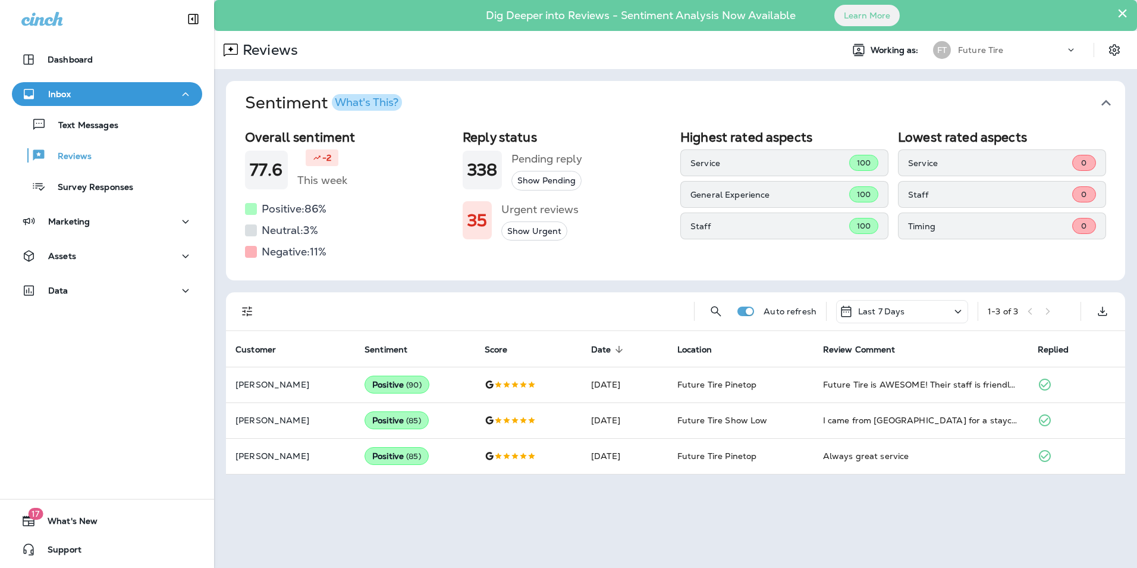
click at [532, 233] on button "Show Urgent" at bounding box center [535, 231] width 66 height 20
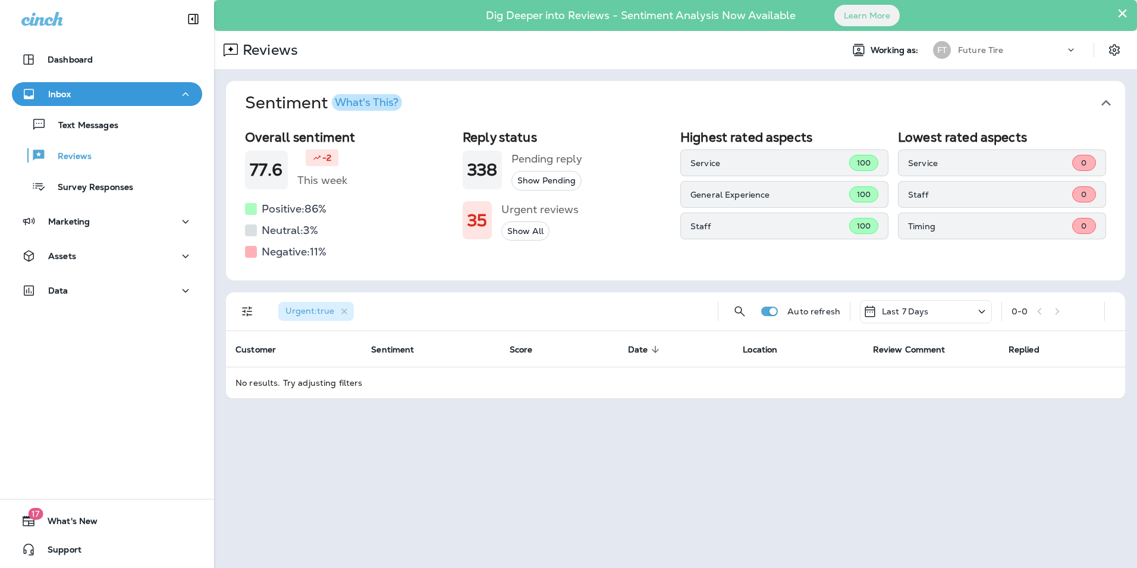
click at [985, 311] on icon at bounding box center [982, 311] width 14 height 15
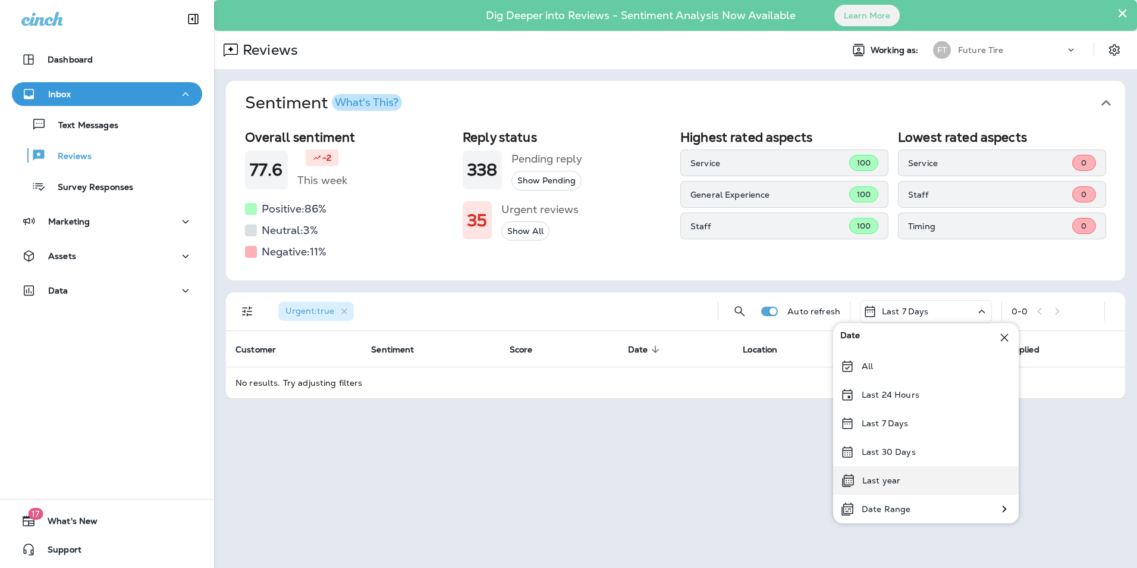
click at [877, 482] on p "Last year" at bounding box center [882, 480] width 38 height 10
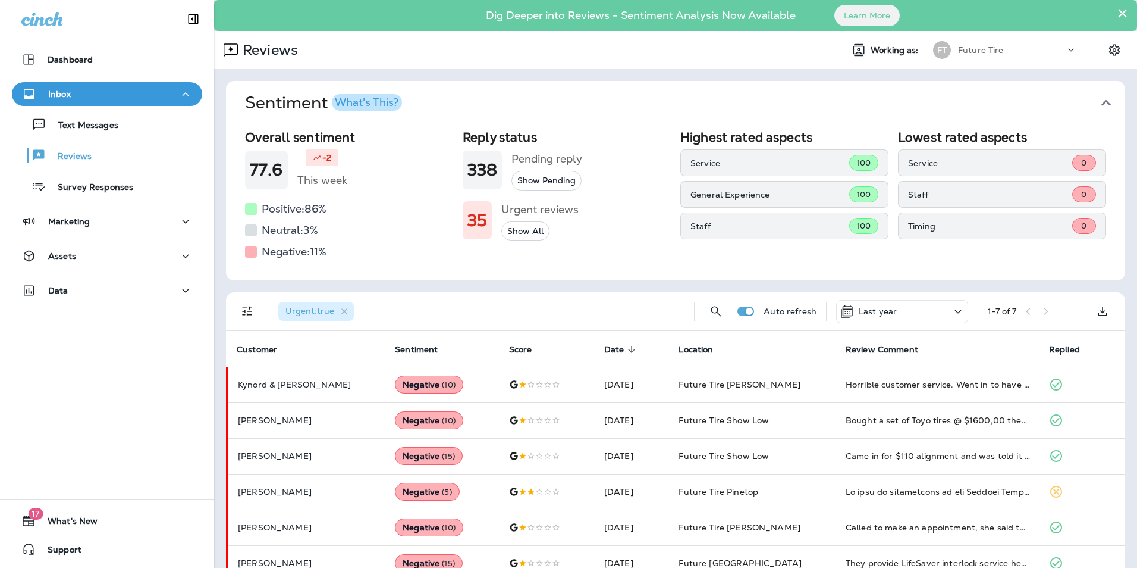
click at [1117, 11] on button "×" at bounding box center [1122, 13] width 11 height 19
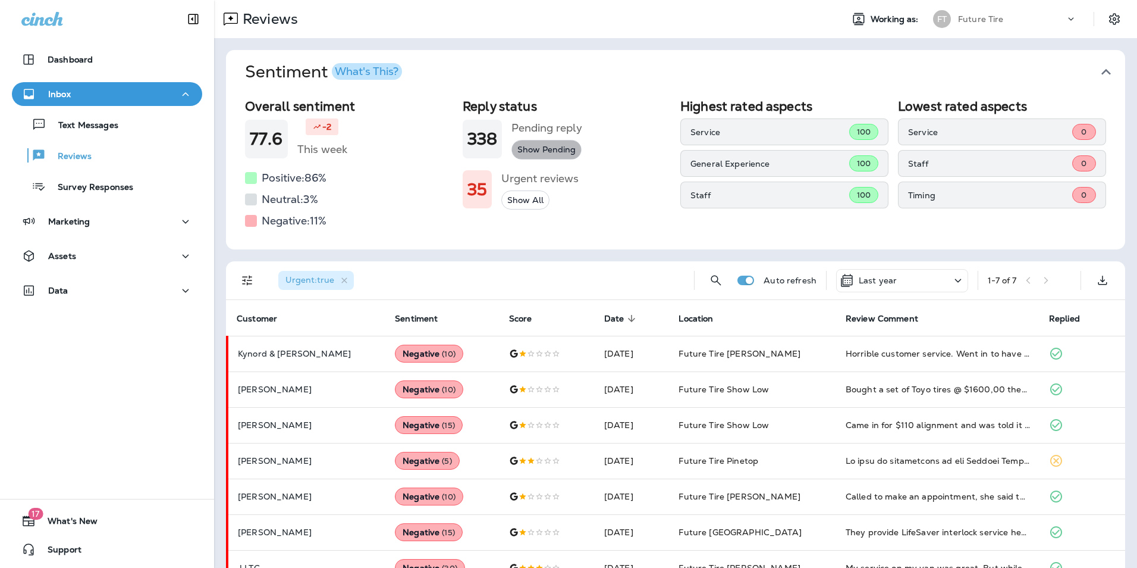
click at [524, 148] on button "Show Pending" at bounding box center [547, 150] width 70 height 20
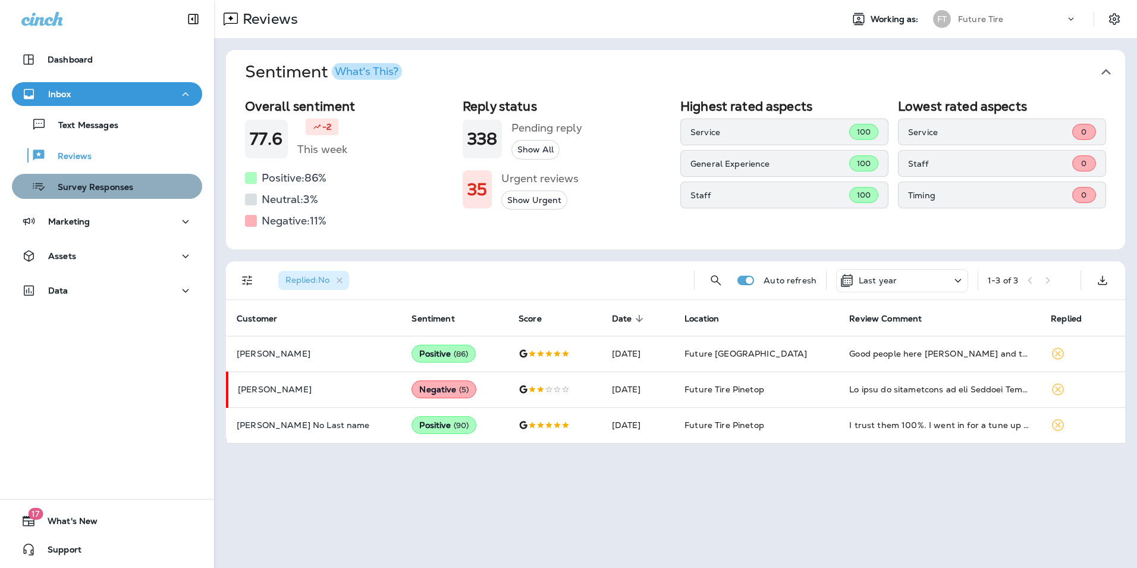
click at [106, 187] on p "Survey Responses" at bounding box center [89, 187] width 87 height 11
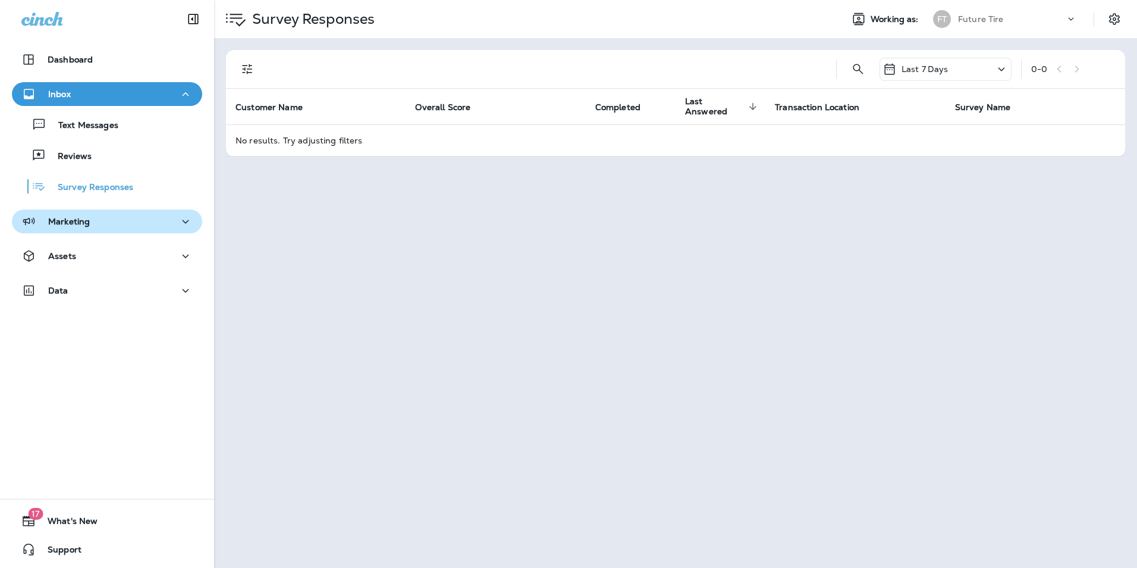
click at [84, 215] on div "Marketing" at bounding box center [55, 221] width 68 height 15
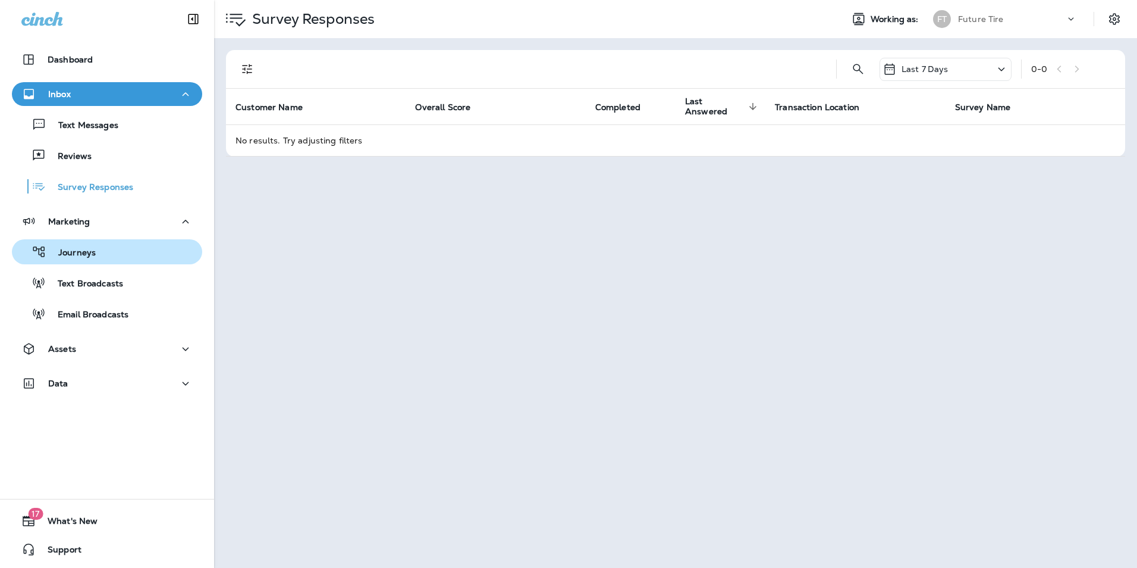
click at [80, 251] on p "Journeys" at bounding box center [70, 252] width 49 height 11
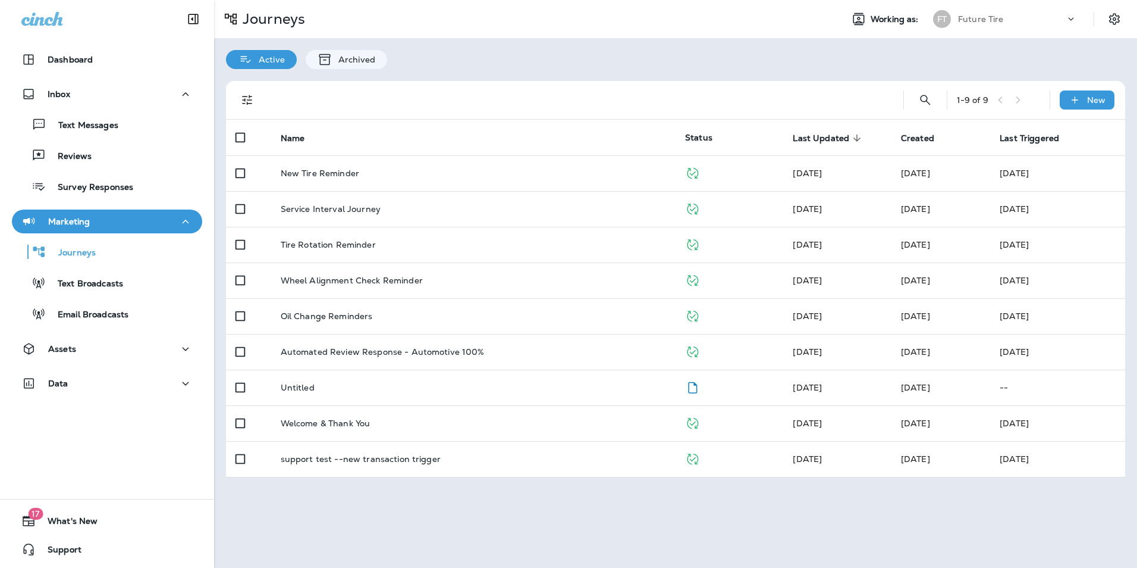
click at [692, 57] on div "Active Archived" at bounding box center [675, 53] width 923 height 31
